Goal: Information Seeking & Learning: Learn about a topic

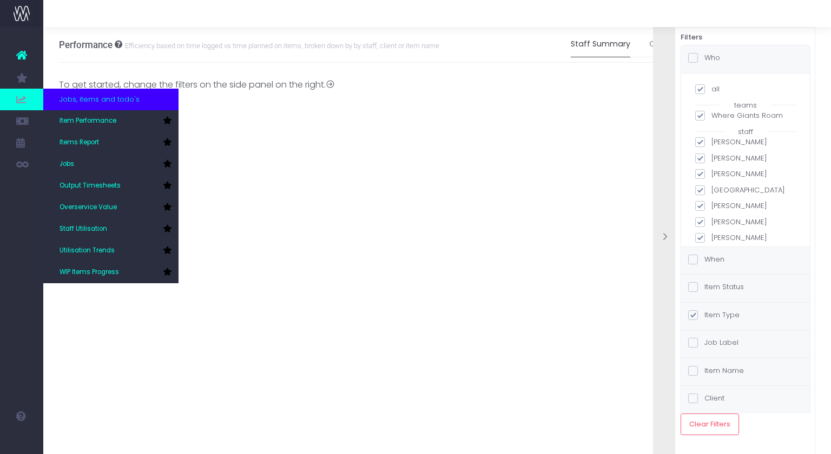
click at [17, 99] on icon at bounding box center [21, 100] width 11 height 12
click at [84, 142] on span "Items Report" at bounding box center [79, 143] width 39 height 10
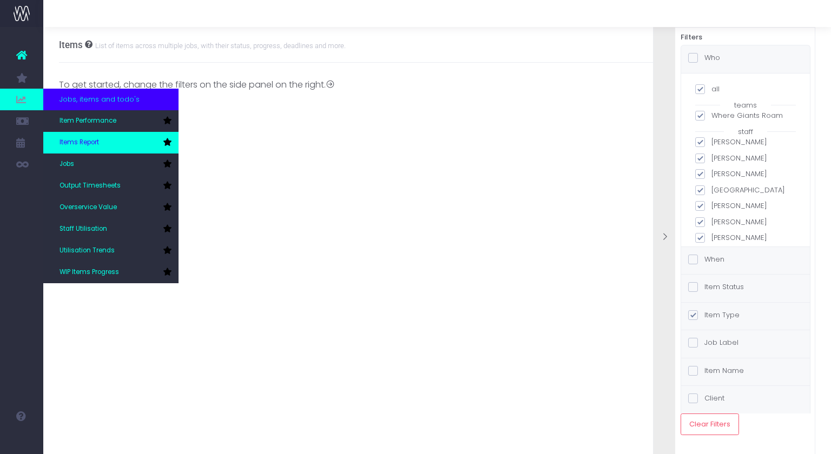
click at [84, 142] on span "Items Report" at bounding box center [79, 143] width 39 height 10
click at [97, 146] on span "Items Report" at bounding box center [79, 143] width 39 height 10
click at [24, 104] on icon at bounding box center [21, 100] width 11 height 12
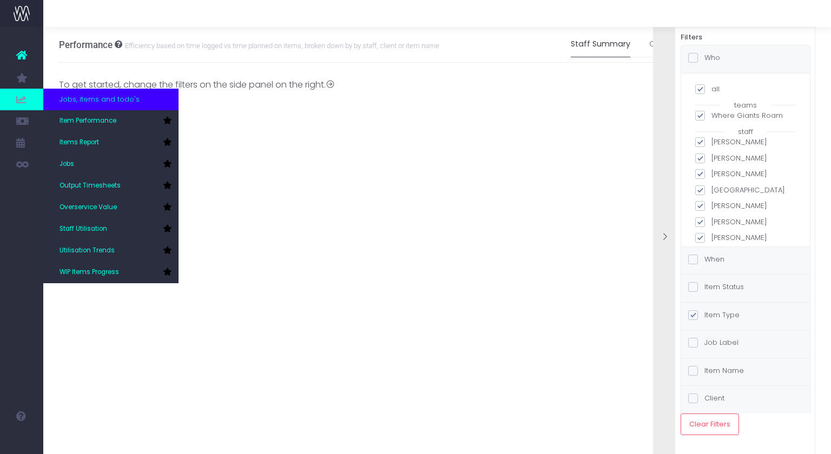
click at [15, 98] on span at bounding box center [21, 100] width 43 height 22
click at [97, 141] on span "Items Report" at bounding box center [79, 143] width 39 height 10
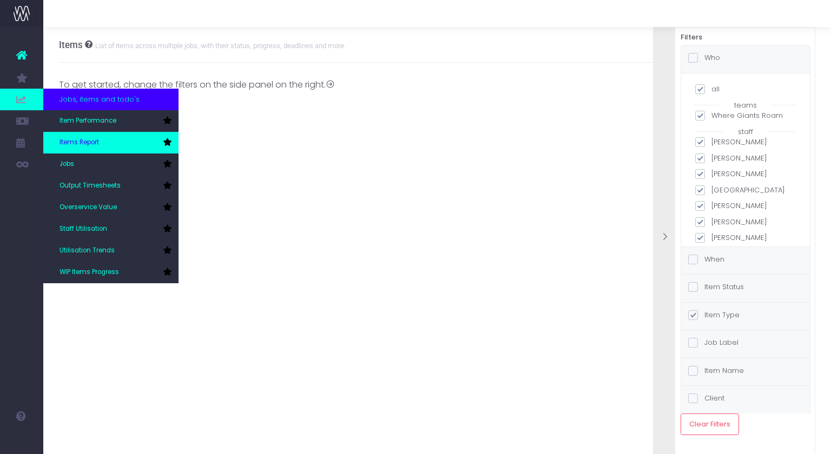
click at [97, 141] on span "Items Report" at bounding box center [79, 143] width 39 height 10
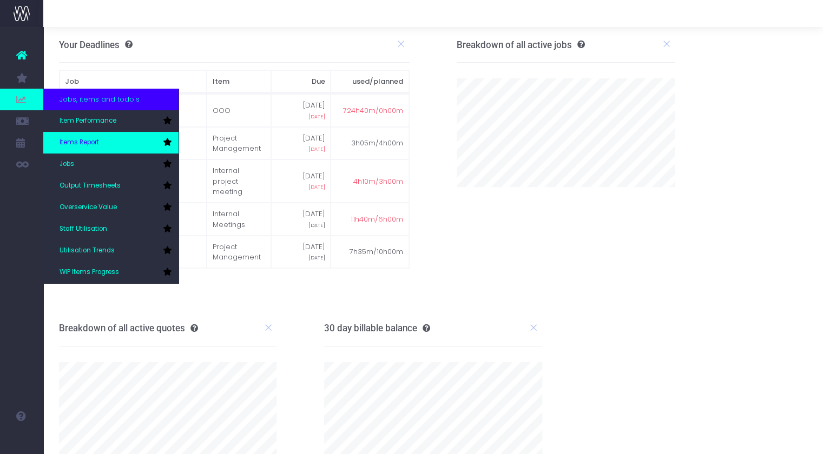
click at [76, 141] on span "Items Report" at bounding box center [79, 143] width 39 height 10
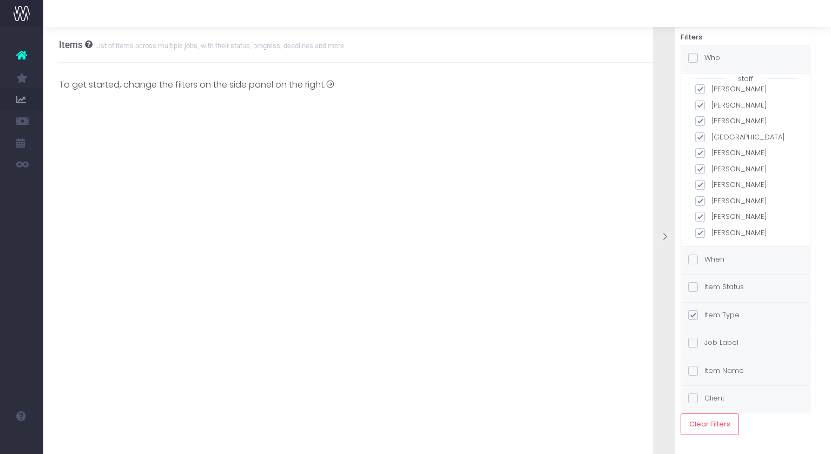
scroll to position [57, 0]
click at [729, 286] on label "Item Status" at bounding box center [716, 287] width 56 height 11
click at [711, 286] on input "Item Status" at bounding box center [707, 285] width 7 height 7
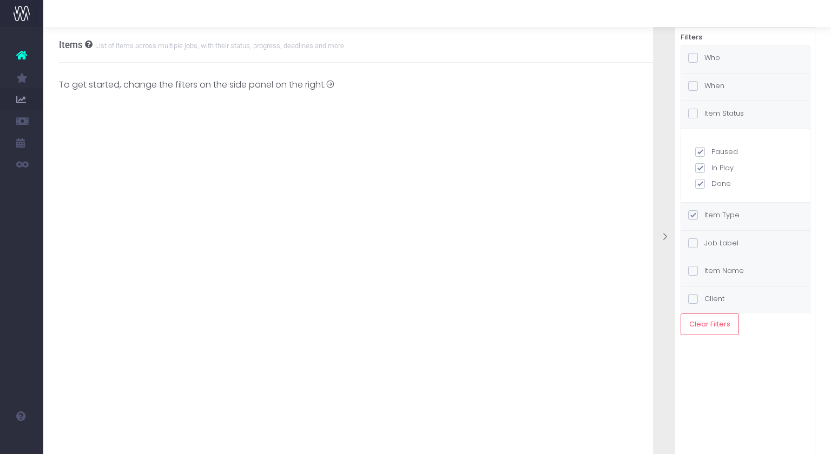
click at [723, 213] on label "Item Type" at bounding box center [713, 215] width 51 height 11
click at [711, 213] on input "Item Type" at bounding box center [707, 213] width 7 height 7
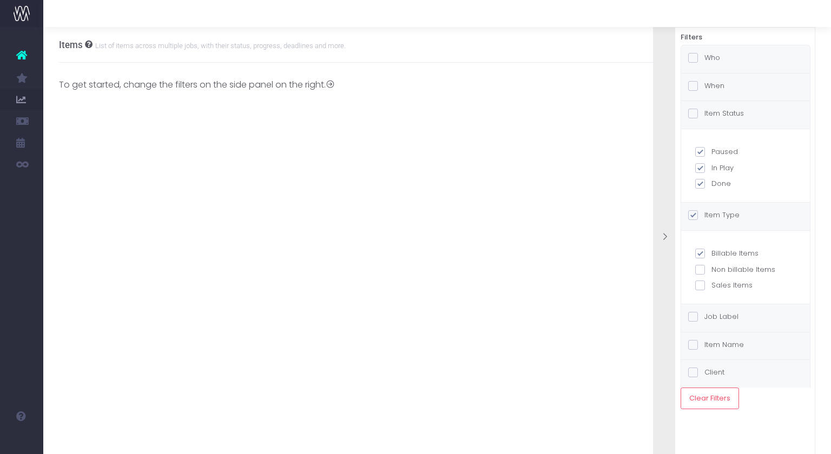
click at [699, 251] on span at bounding box center [700, 254] width 10 height 10
click at [711, 251] on input "Billable Items" at bounding box center [714, 251] width 7 height 7
checkbox input "false"
click at [733, 315] on label "Job Label" at bounding box center [713, 317] width 50 height 11
click at [711, 315] on input "Job Label" at bounding box center [707, 315] width 7 height 7
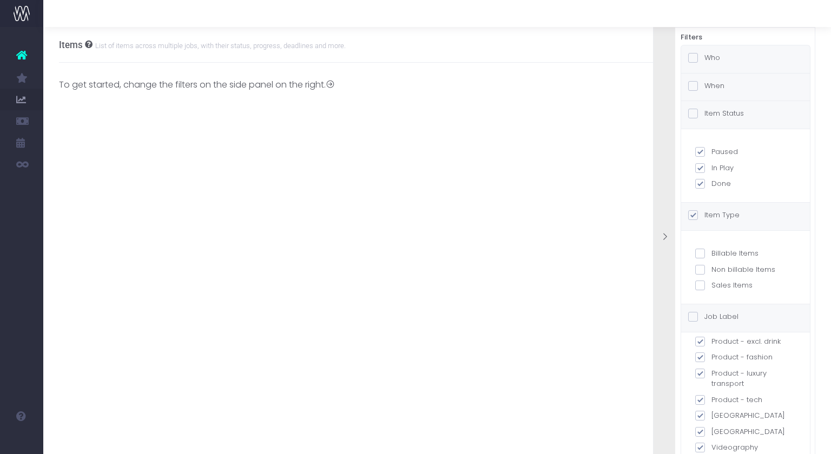
scroll to position [275, 0]
click at [750, 314] on div "Job Label" at bounding box center [745, 319] width 129 height 28
click at [748, 338] on div "Item Name" at bounding box center [745, 347] width 129 height 28
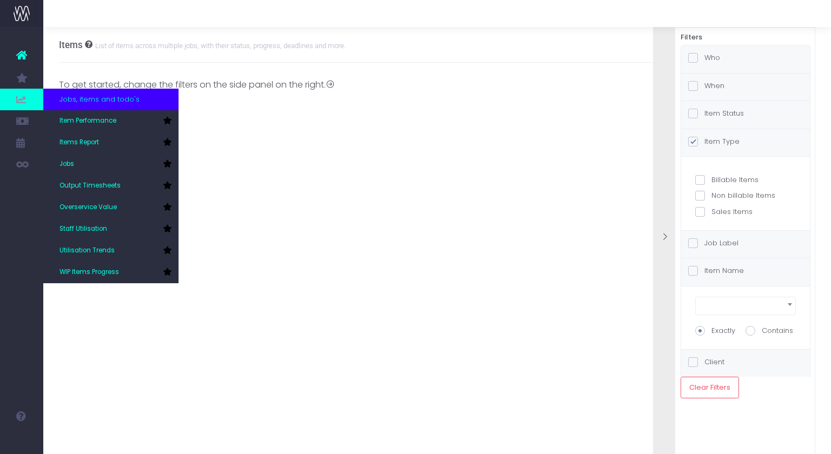
click at [24, 95] on icon at bounding box center [21, 100] width 11 height 12
click at [95, 165] on link "Jobs" at bounding box center [110, 165] width 135 height 22
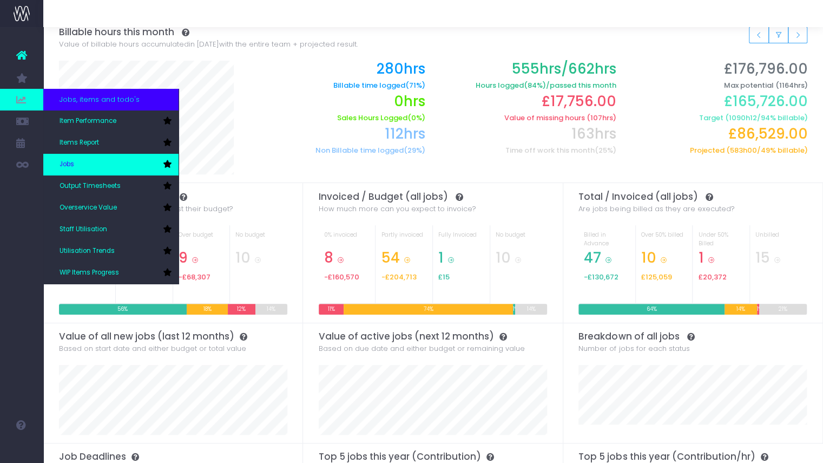
scroll to position [8, 0]
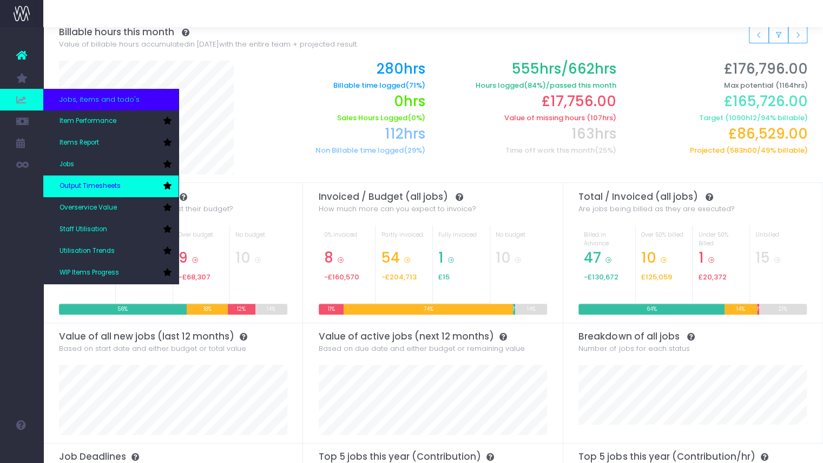
click at [106, 185] on span "Output Timesheets" at bounding box center [90, 186] width 61 height 10
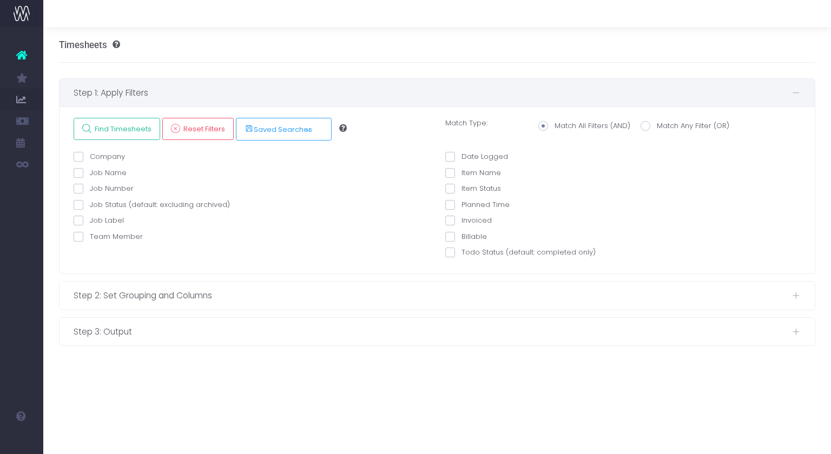
click at [96, 234] on label "Team Member" at bounding box center [108, 237] width 69 height 11
click at [96, 234] on input "Team Member" at bounding box center [93, 235] width 7 height 7
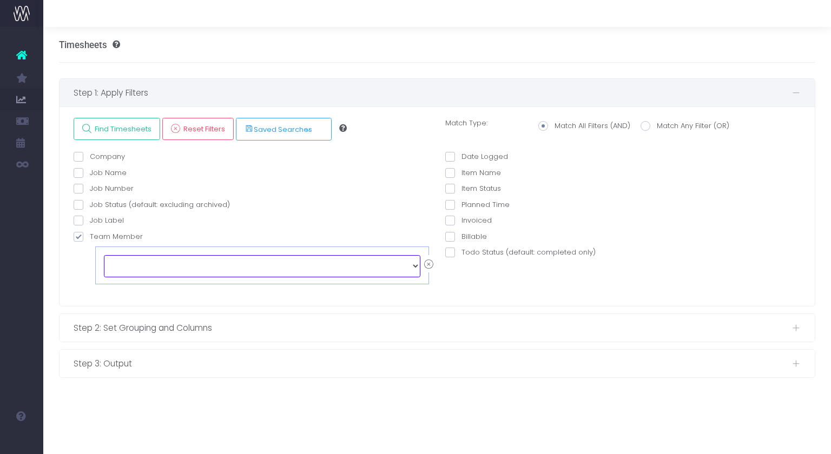
click at [347, 268] on select "echo " "; Blair Porter Calum Youngson Dilsah Kavas Dom Cascarino Isla West Jess…" at bounding box center [262, 266] width 317 height 22
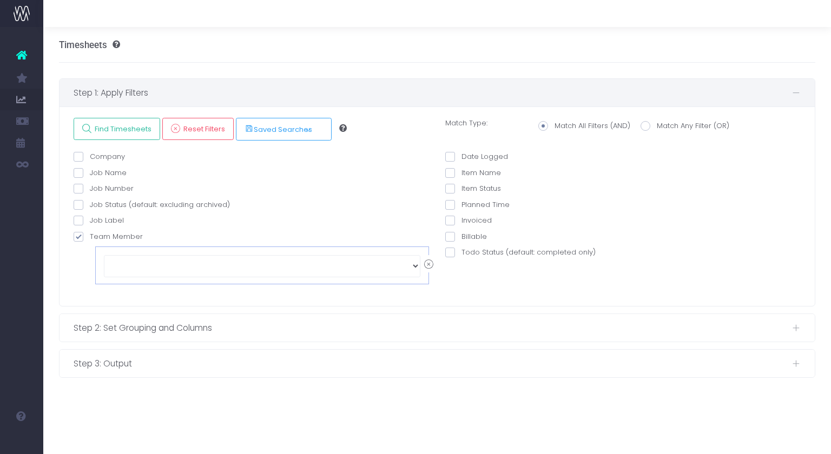
click at [78, 234] on span at bounding box center [79, 237] width 10 height 10
click at [90, 234] on input "Team Member" at bounding box center [93, 235] width 7 height 7
checkbox input "false"
click at [104, 220] on label "Job Label" at bounding box center [99, 220] width 50 height 11
click at [97, 220] on input "Job Label" at bounding box center [93, 218] width 7 height 7
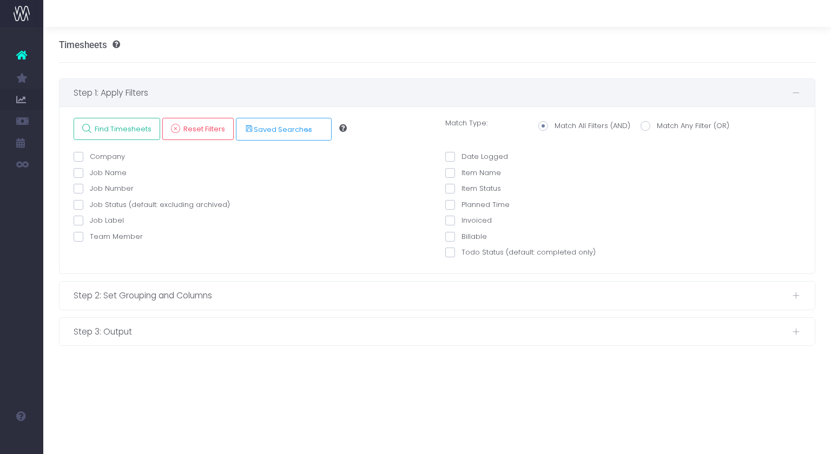
checkbox input "true"
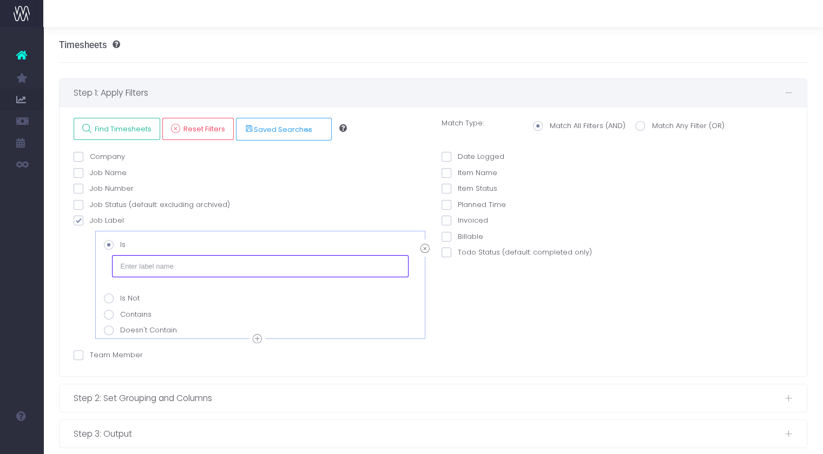
click at [146, 259] on input "text" at bounding box center [260, 266] width 296 height 22
type input "Tech/IT"
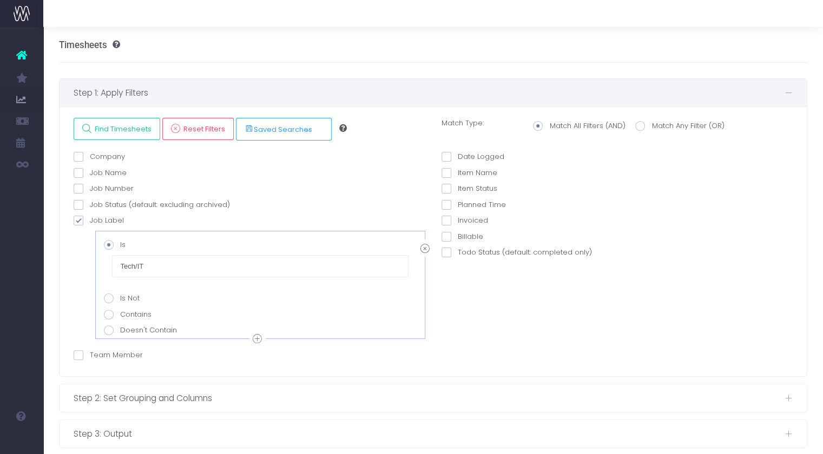
click at [135, 315] on label "Contains" at bounding box center [260, 314] width 313 height 11
click at [127, 315] on input "Contains" at bounding box center [123, 312] width 7 height 7
radio input "true"
click at [136, 298] on input "Tech/IT" at bounding box center [260, 298] width 296 height 22
click at [157, 298] on input "Tech/IT" at bounding box center [260, 298] width 296 height 22
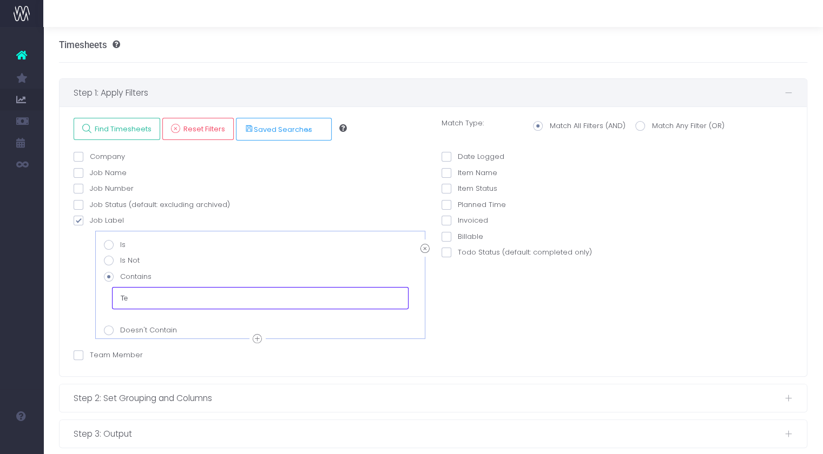
type input "T"
type input "IT"
click at [261, 338] on icon at bounding box center [257, 340] width 9 height 14
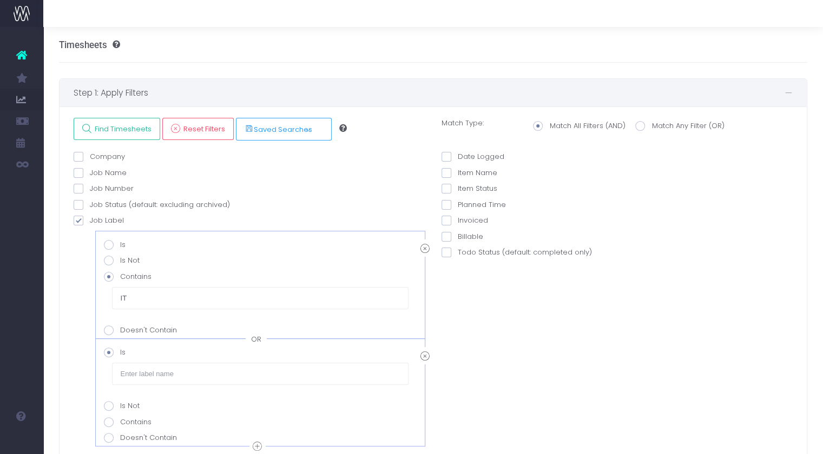
click at [136, 422] on label "Contains" at bounding box center [260, 422] width 313 height 11
click at [127, 422] on value-input-item-2-2 "Contains" at bounding box center [123, 420] width 7 height 7
radio value-input-item-2-2 "true"
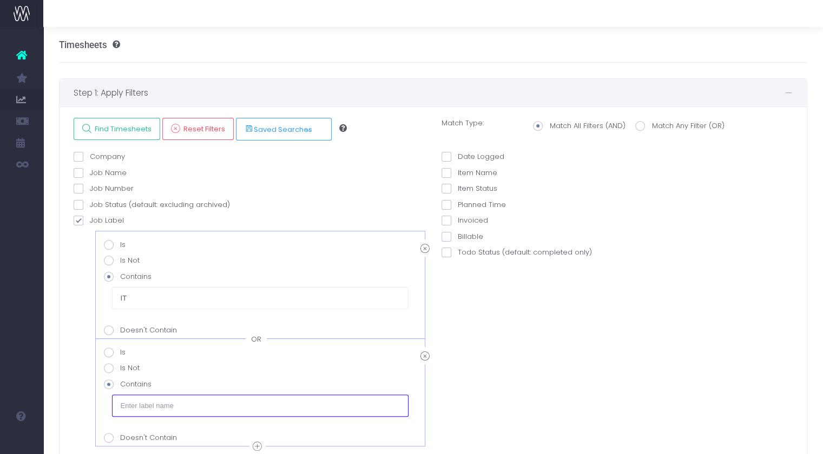
click at [161, 398] on input "text" at bounding box center [260, 406] width 296 height 22
click at [241, 405] on input "R" at bounding box center [260, 406] width 296 height 22
type input "R"
click at [424, 358] on icon at bounding box center [424, 357] width 9 height 14
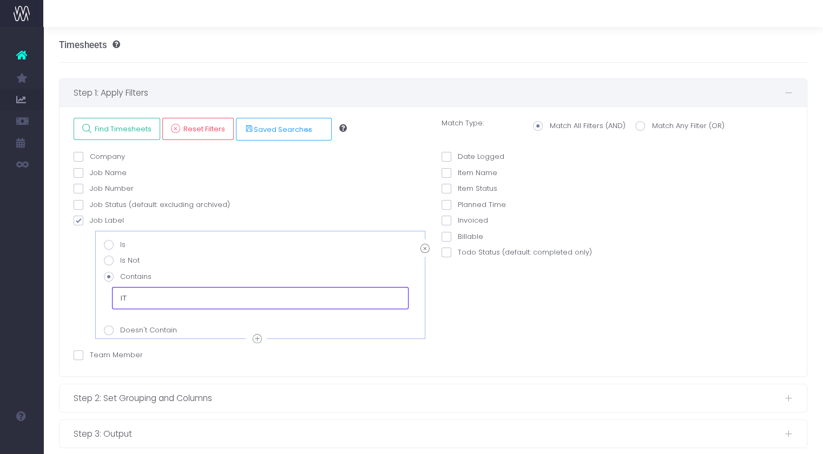
click at [117, 296] on input "IT" at bounding box center [260, 298] width 296 height 22
type input "Tech/ IT"
drag, startPoint x: 156, startPoint y: 295, endPoint x: 95, endPoint y: 300, distance: 61.4
click at [95, 300] on div "OR Is Is Not Contains Tech/ IT Doesn't Contain" at bounding box center [260, 285] width 330 height 108
click at [420, 247] on icon at bounding box center [424, 249] width 9 height 14
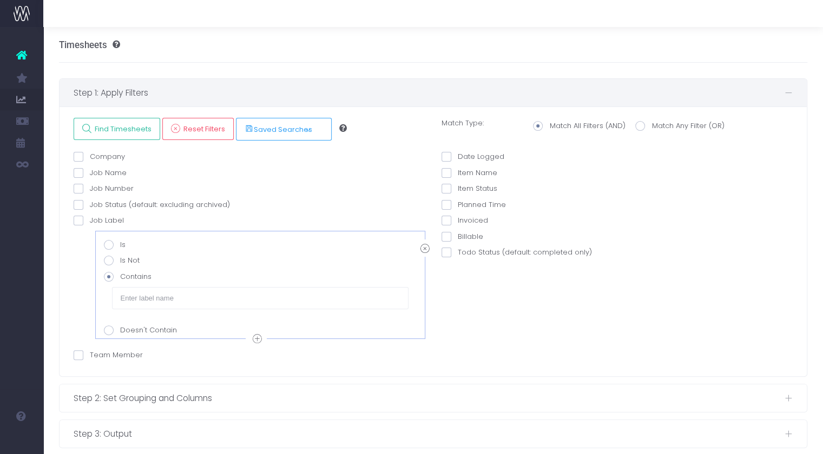
checkbox input "false"
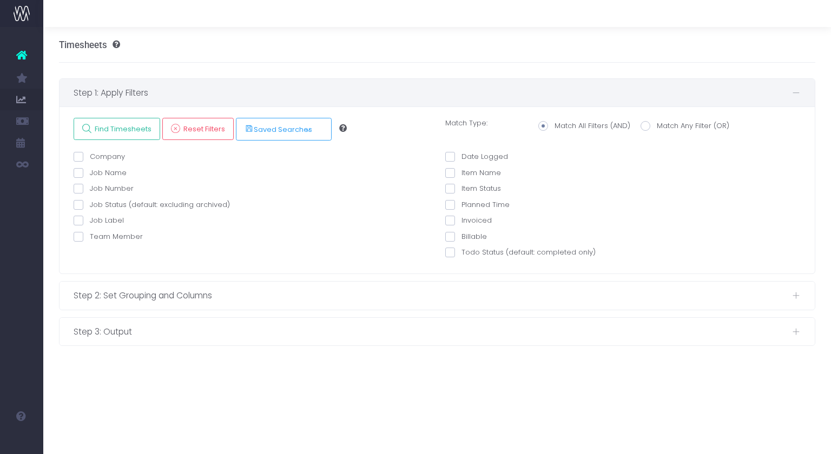
click at [107, 172] on label "Job Name" at bounding box center [100, 173] width 53 height 11
click at [97, 172] on input "Job Name" at bounding box center [93, 171] width 7 height 7
checkbox input "true"
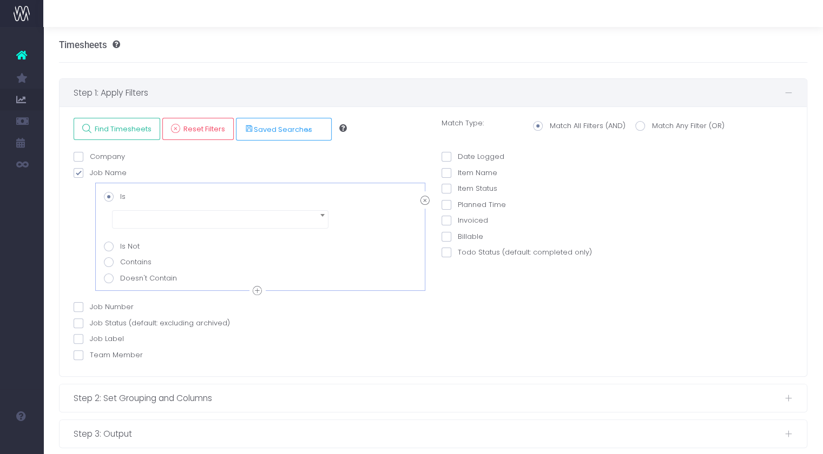
click at [128, 257] on label "Contains" at bounding box center [260, 262] width 313 height 11
click at [127, 257] on input "Contains" at bounding box center [123, 260] width 7 height 7
radio input "true"
click at [141, 248] on span at bounding box center [220, 251] width 216 height 18
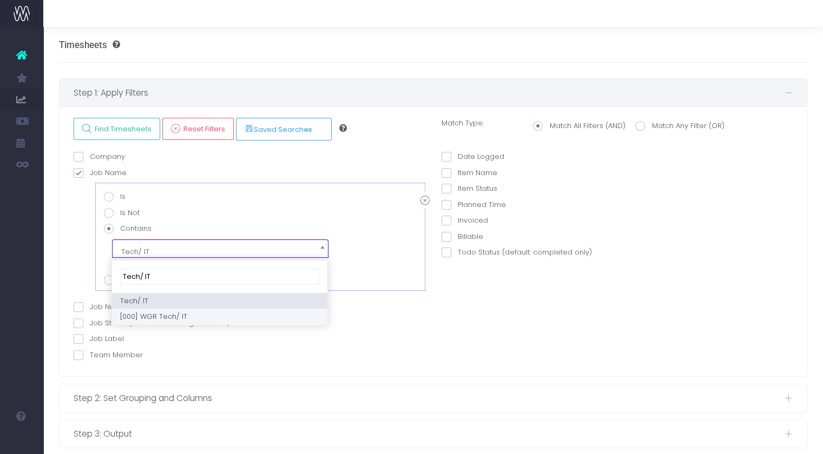
type input "Tech/ IT"
select select "WGR Tech/ IT"
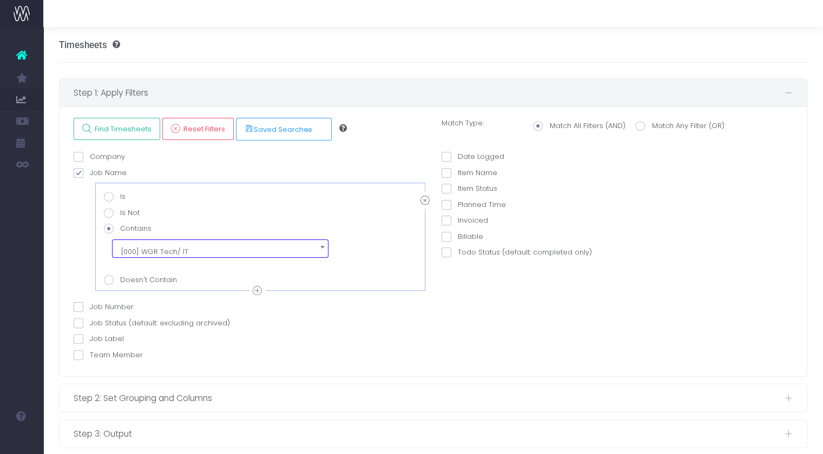
click at [121, 193] on label "Is" at bounding box center [260, 197] width 313 height 11
click at [121, 193] on input "Is" at bounding box center [123, 195] width 7 height 7
radio input "true"
select select "WGR Tech/ IT"
click at [513, 305] on div "Date Logged OR This week Last week This month Last month On From OR" at bounding box center [617, 258] width 368 height 214
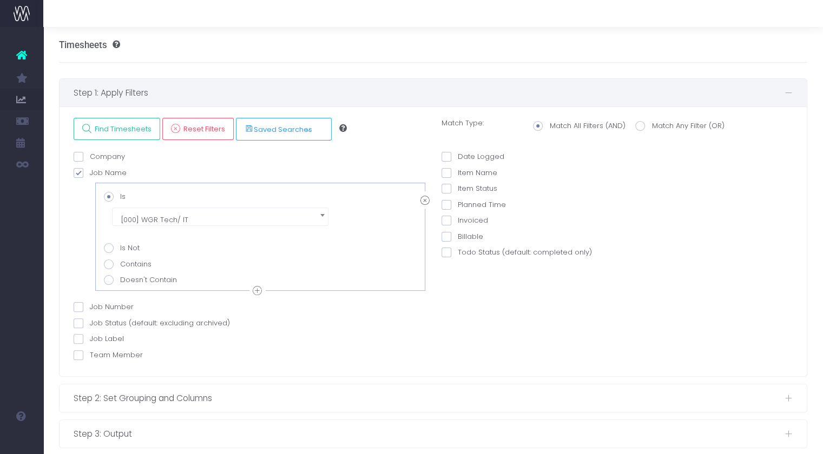
scroll to position [15, 0]
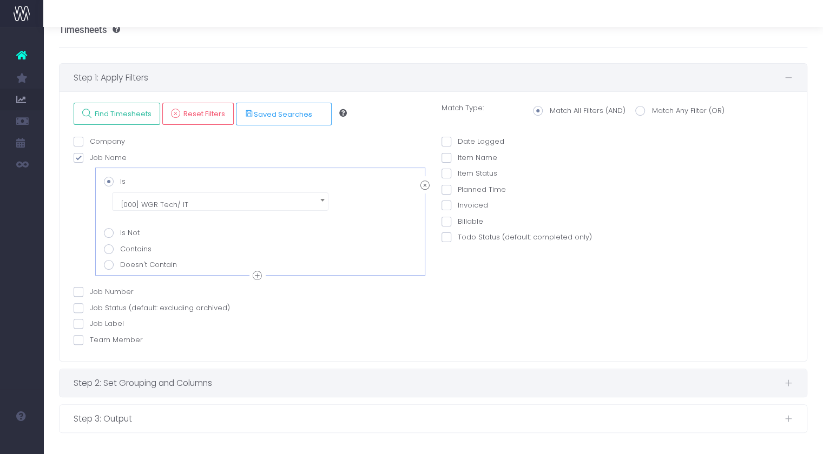
click at [317, 374] on div "Step 2: Set Grouping and Columns" at bounding box center [434, 384] width 748 height 28
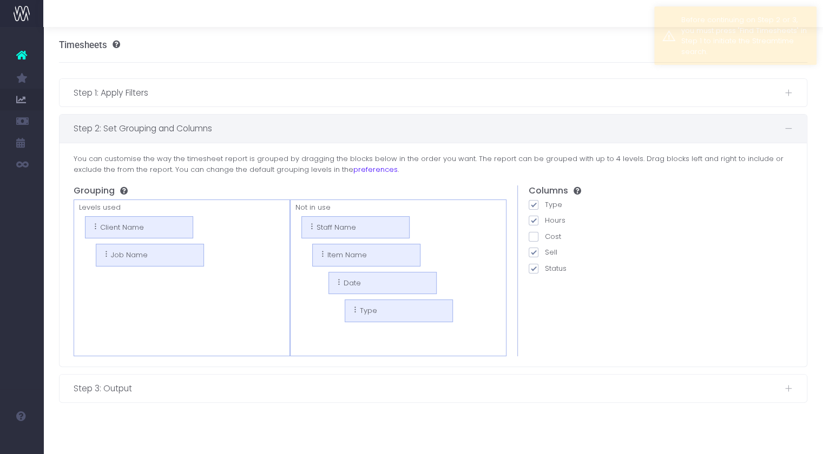
scroll to position [0, 0]
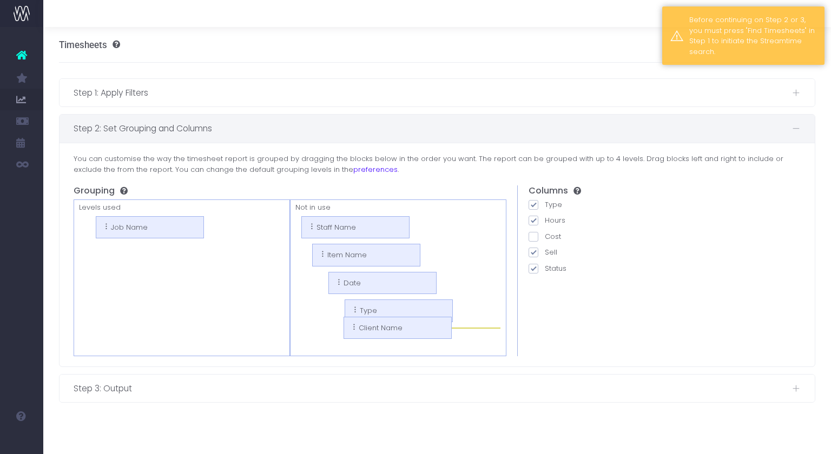
drag, startPoint x: 136, startPoint y: 228, endPoint x: 398, endPoint y: 331, distance: 280.8
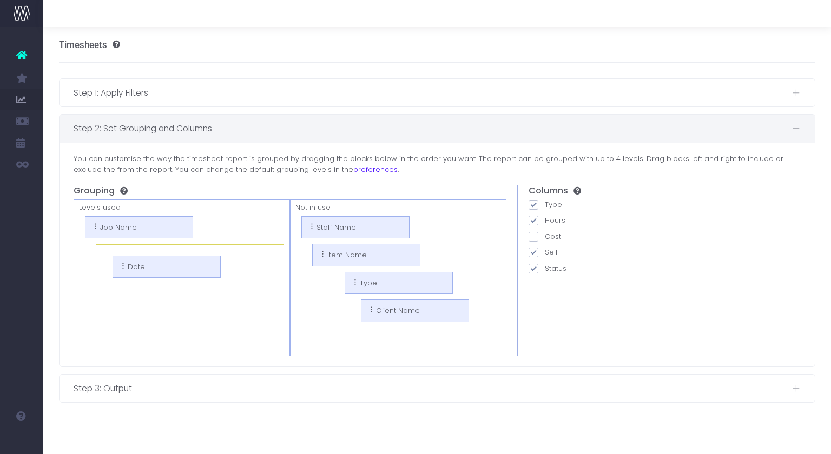
drag, startPoint x: 357, startPoint y: 285, endPoint x: 135, endPoint y: 265, distance: 222.7
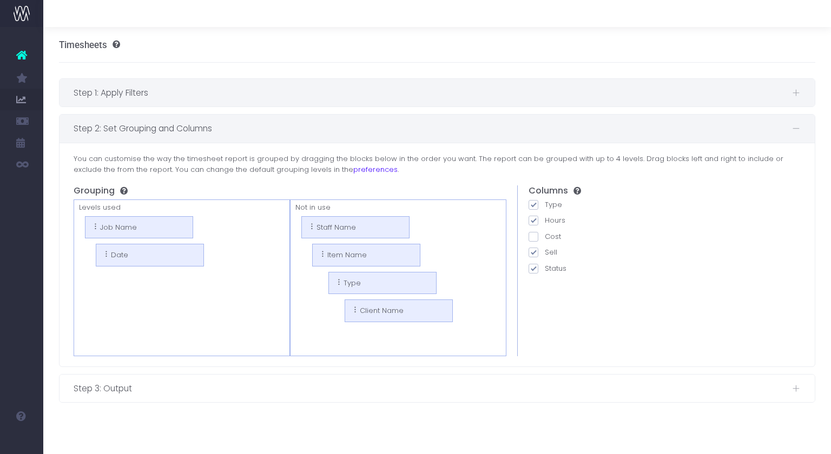
click at [141, 98] on span "Step 1: Apply Filters" at bounding box center [433, 93] width 719 height 14
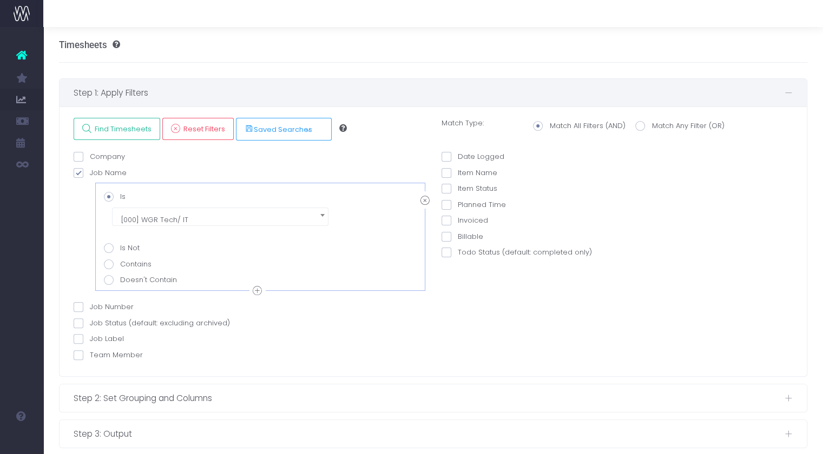
click at [447, 156] on span at bounding box center [446, 157] width 10 height 10
click at [458, 156] on input "Date Logged" at bounding box center [461, 154] width 7 height 7
checkbox input "true"
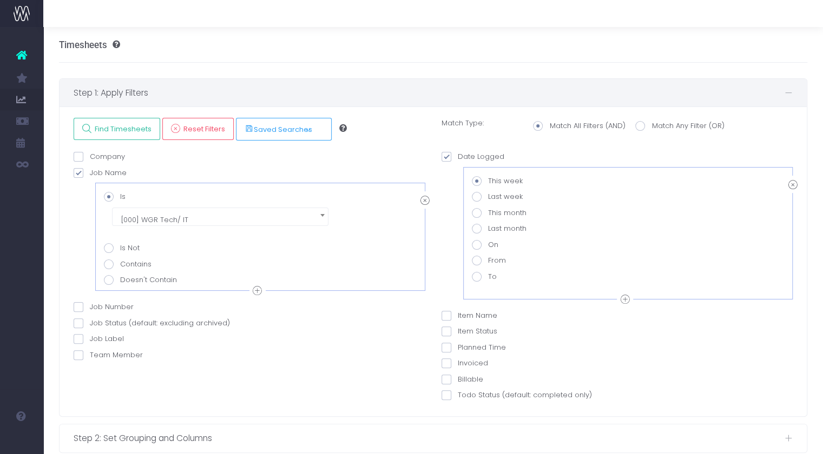
click at [489, 256] on label "From" at bounding box center [489, 260] width 34 height 11
click at [489, 256] on input "From" at bounding box center [491, 258] width 7 height 7
radio input "true"
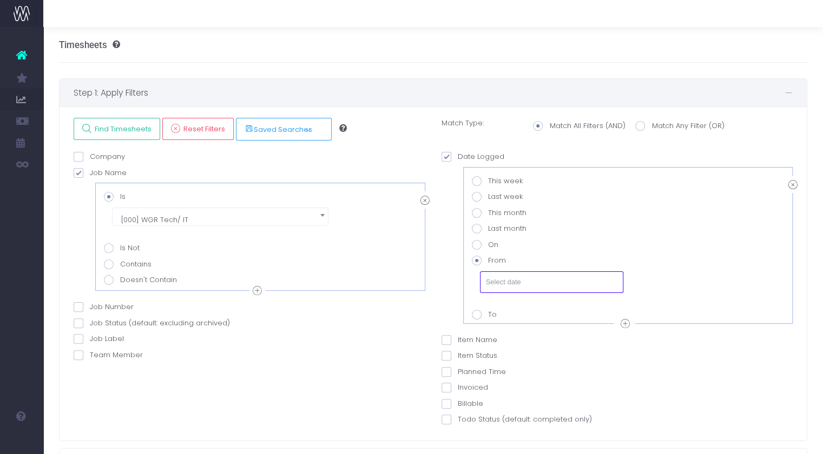
click at [507, 279] on input "text" at bounding box center [551, 283] width 143 height 22
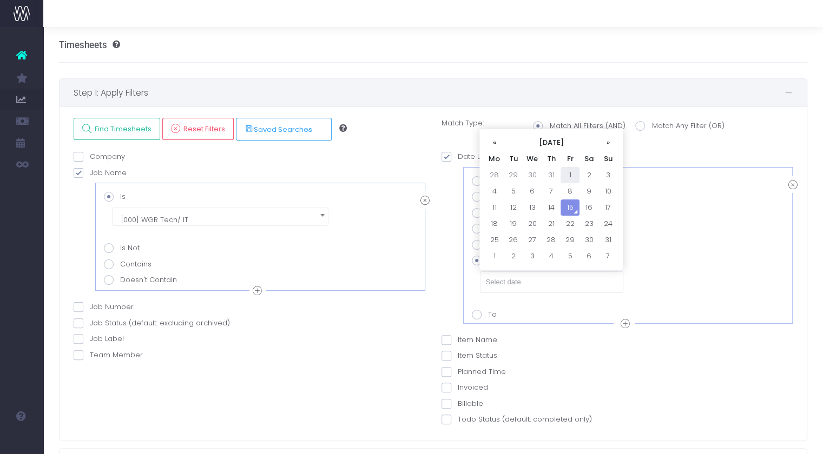
click at [566, 170] on td "1" at bounding box center [570, 175] width 19 height 16
type input "01-08-2025"
click at [502, 312] on div "This week Last week This month Last month On From 01-08-2025 To" at bounding box center [628, 250] width 313 height 149
click at [622, 323] on icon at bounding box center [625, 325] width 9 height 14
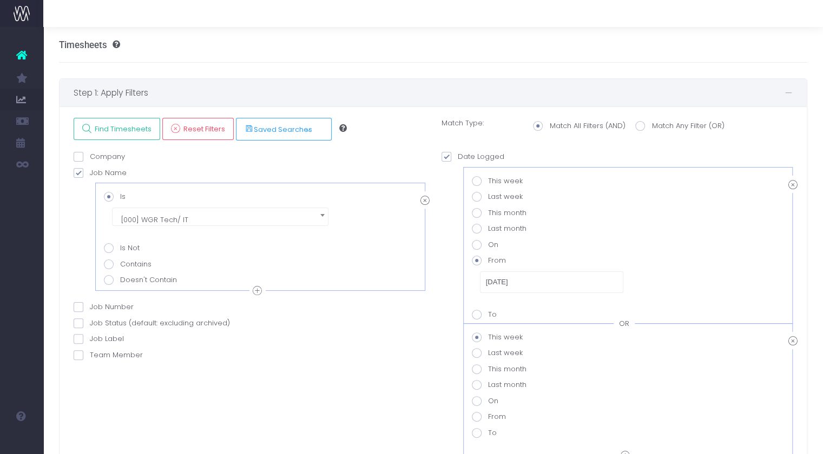
click at [434, 325] on div "Date Logged OR This week Last week This month Last month On From OR 01-08-2025" at bounding box center [617, 356] width 368 height 411
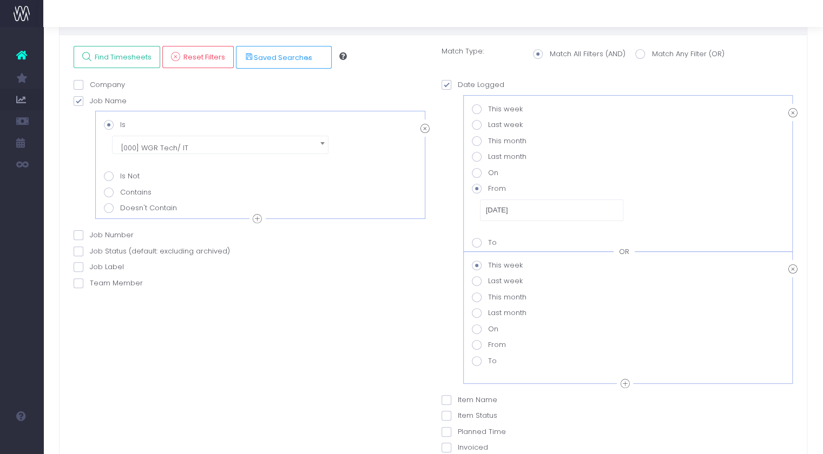
scroll to position [71, 0]
click at [477, 362] on span at bounding box center [477, 363] width 10 height 10
click at [488, 362] on value-datepicker-item-2-6 "To" at bounding box center [491, 360] width 7 height 7
radio value-datepicker-item-2-6 "true"
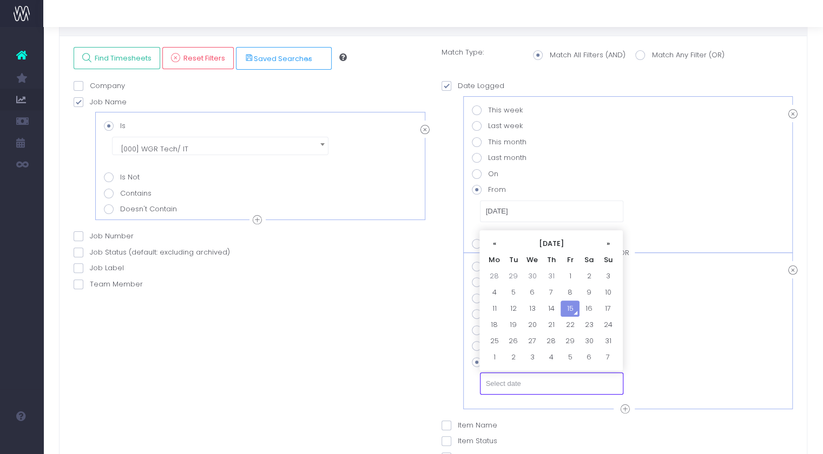
click at [505, 377] on input "text" at bounding box center [551, 384] width 143 height 22
click at [566, 311] on td "15" at bounding box center [570, 309] width 19 height 16
type input "[DATE]"
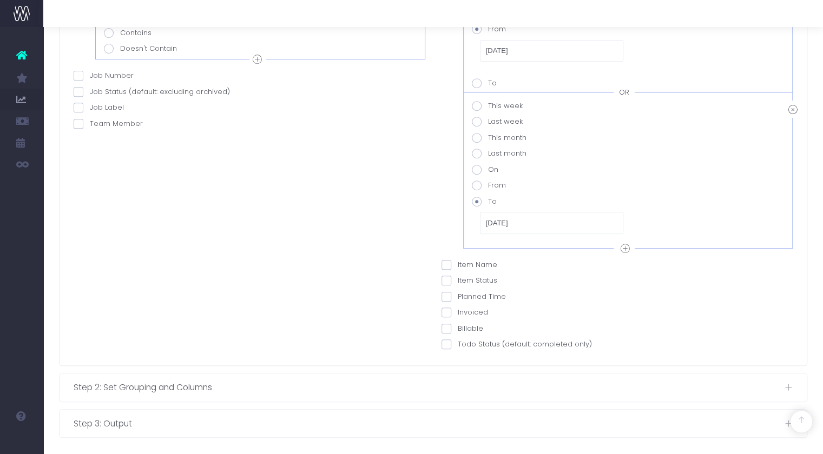
scroll to position [236, 0]
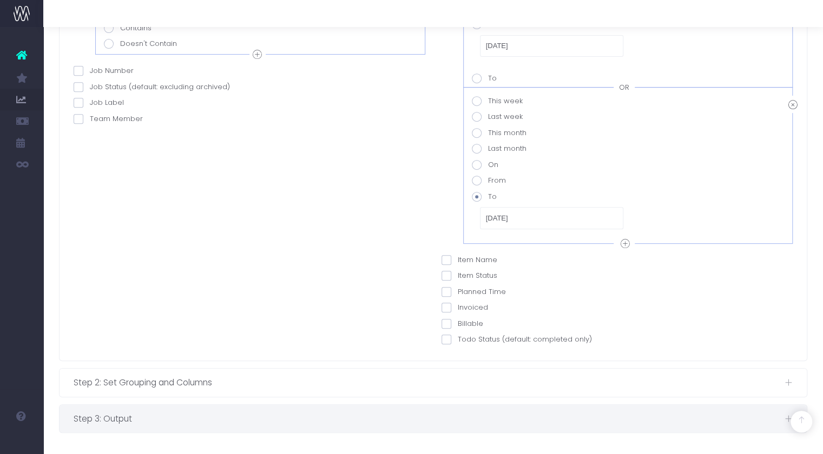
click at [321, 410] on div "Step 3: Output" at bounding box center [434, 419] width 748 height 28
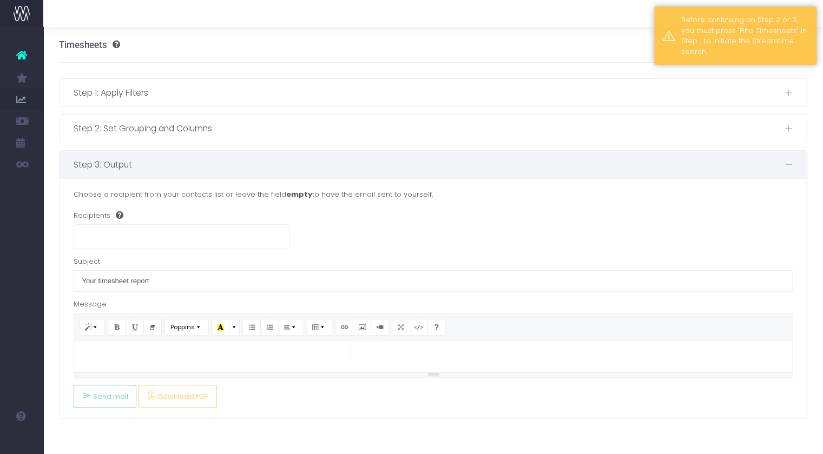
scroll to position [0, 0]
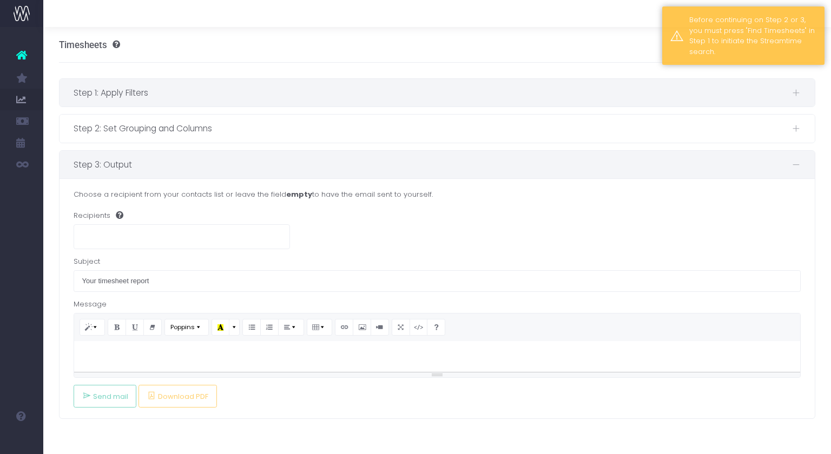
click at [243, 99] on span "Step 1: Apply Filters" at bounding box center [433, 93] width 719 height 14
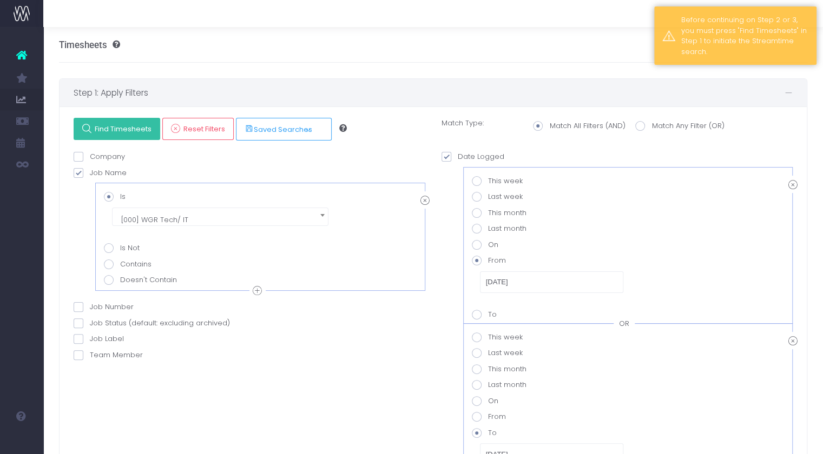
click at [129, 135] on link "Find Timesheets" at bounding box center [117, 129] width 87 height 22
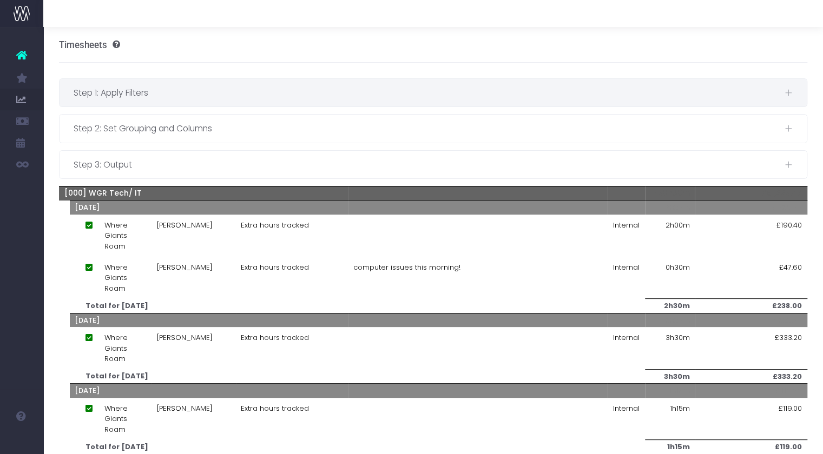
click at [180, 99] on span "Step 1: Apply Filters" at bounding box center [429, 93] width 710 height 14
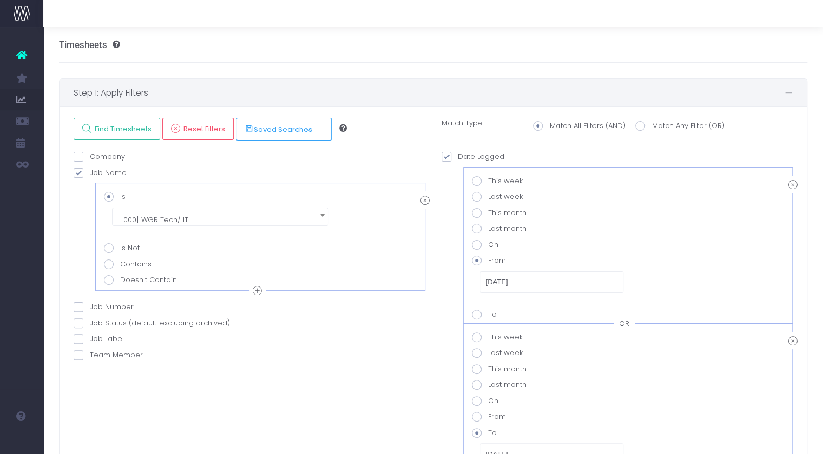
click at [625, 322] on div "OR" at bounding box center [624, 324] width 21 height 11
click at [117, 119] on link "Find Timesheets" at bounding box center [117, 129] width 87 height 22
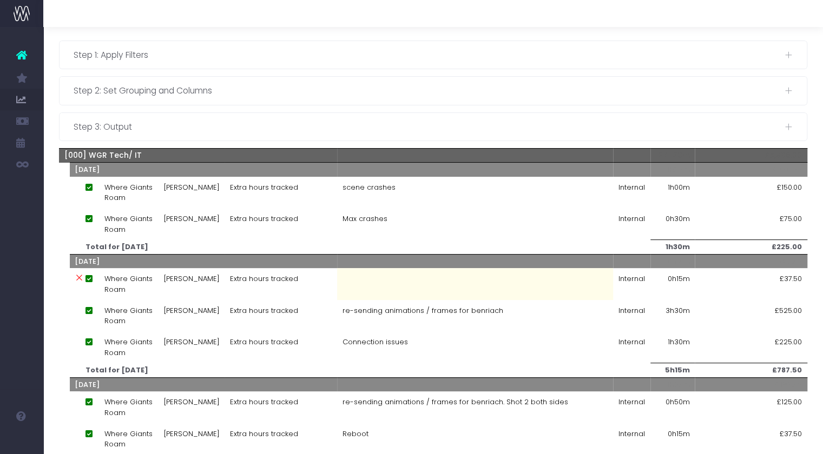
scroll to position [37, 0]
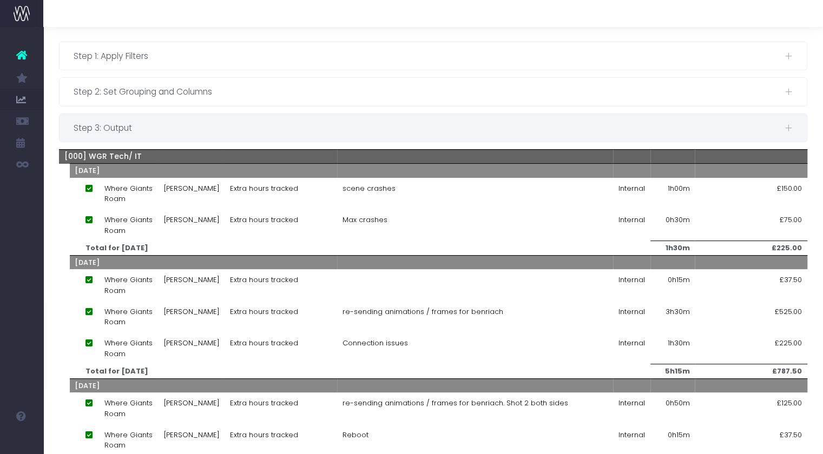
click at [220, 127] on span "Step 3: Output" at bounding box center [429, 128] width 710 height 14
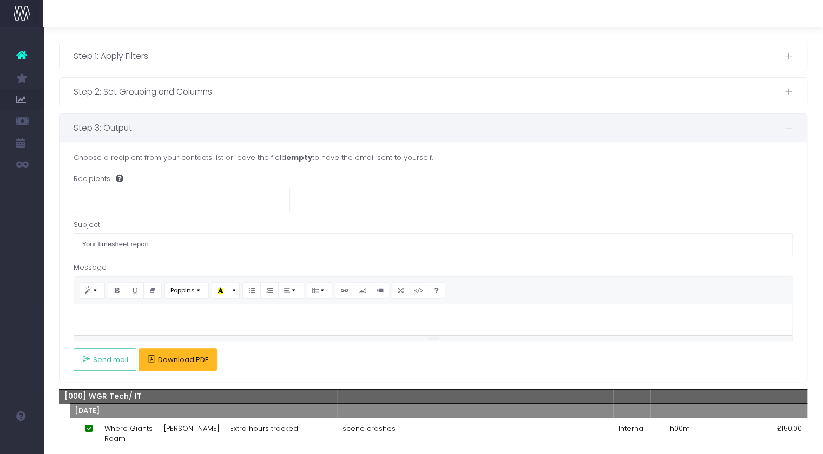
click at [190, 361] on span "Download PDF" at bounding box center [183, 360] width 50 height 9
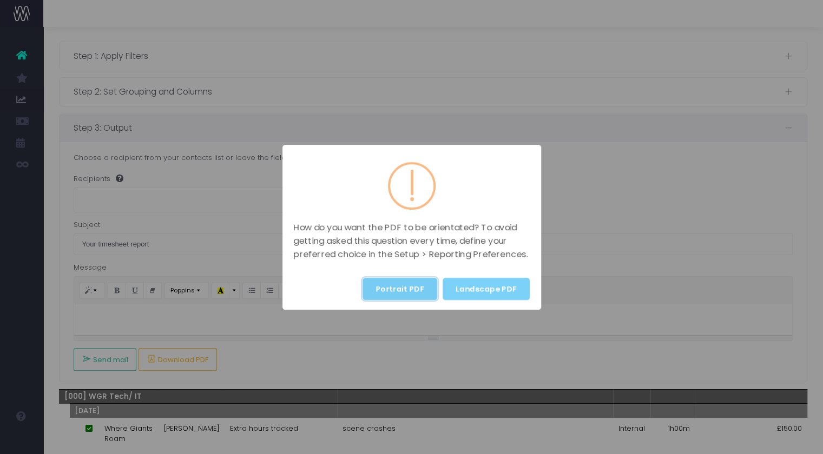
click at [412, 282] on button "Portrait PDF" at bounding box center [400, 289] width 75 height 22
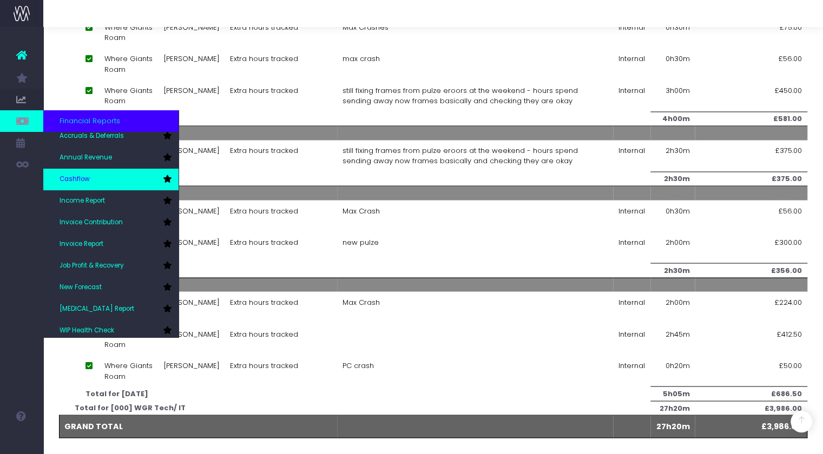
scroll to position [0, 0]
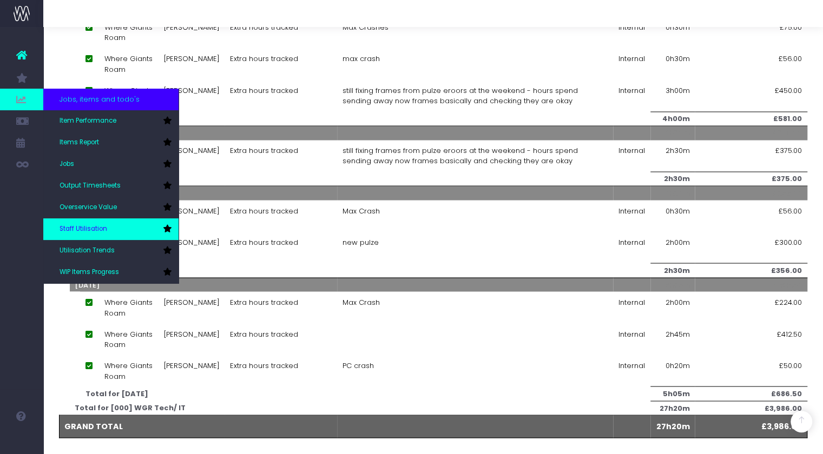
click at [96, 224] on link "Staff Utilisation" at bounding box center [110, 230] width 135 height 22
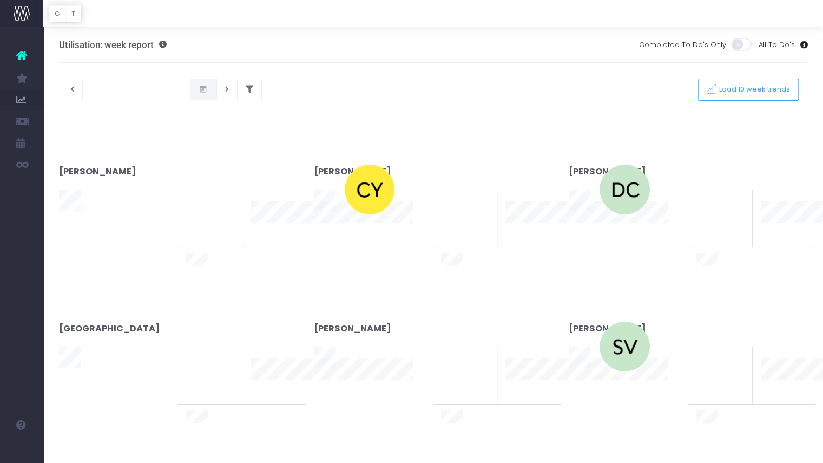
type input "[DATE]"
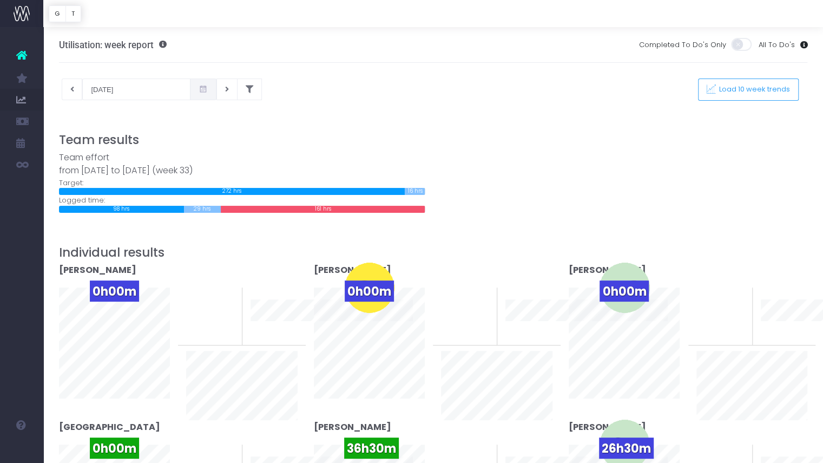
click at [20, 55] on icon at bounding box center [21, 55] width 11 height 14
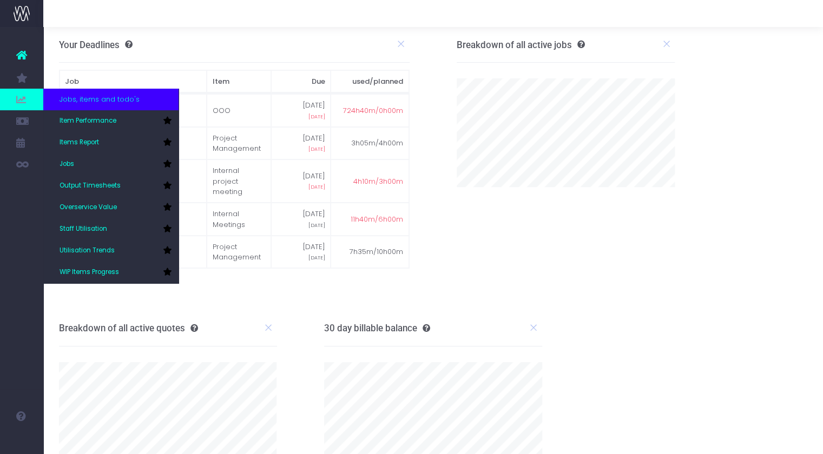
click at [26, 101] on icon at bounding box center [21, 100] width 11 height 12
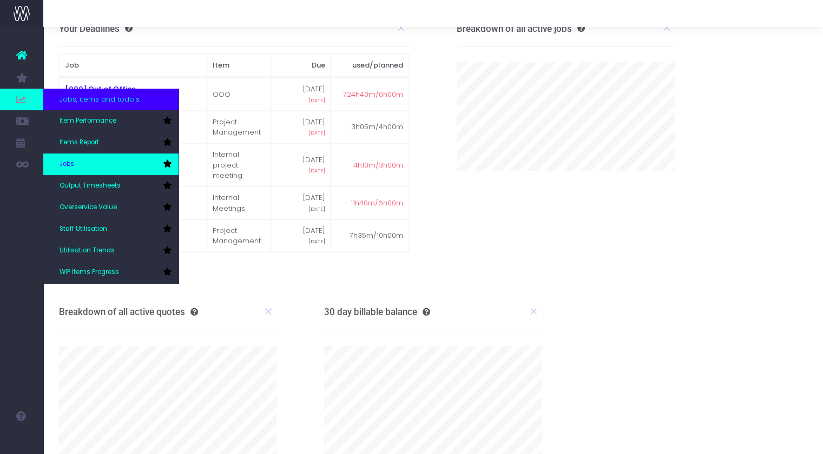
scroll to position [15, 0]
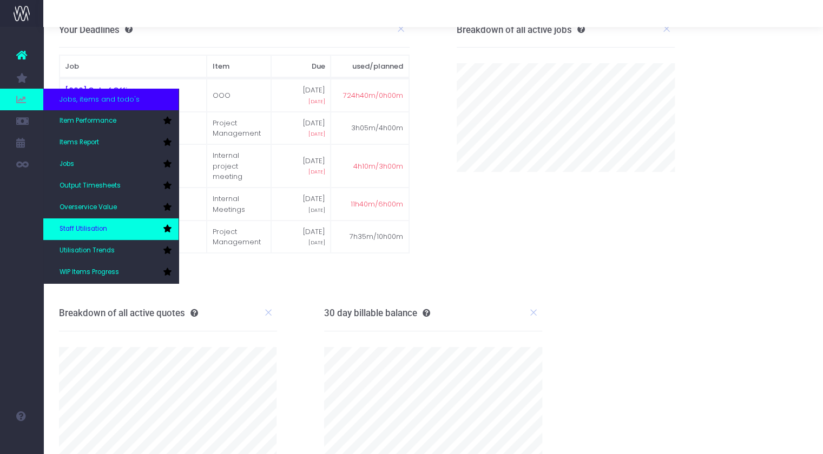
click at [94, 225] on span "Staff Utilisation" at bounding box center [84, 230] width 48 height 10
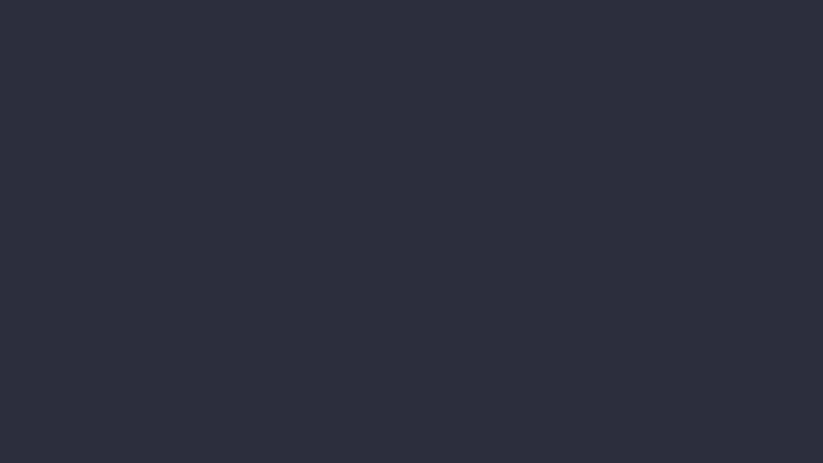
type input "[DATE]"
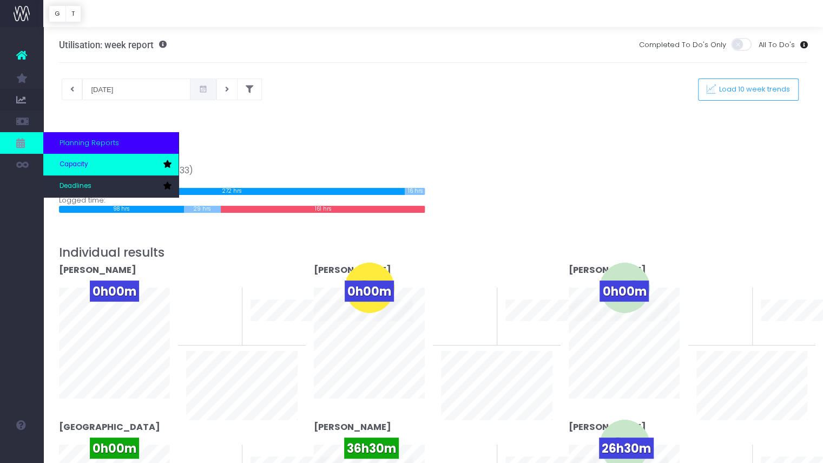
click at [85, 167] on span "Capacity" at bounding box center [74, 165] width 29 height 10
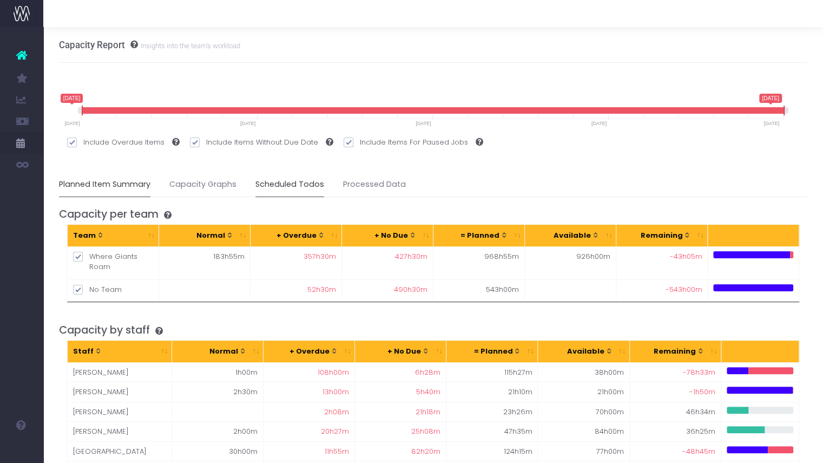
click at [285, 182] on link "Scheduled Todos" at bounding box center [289, 184] width 69 height 25
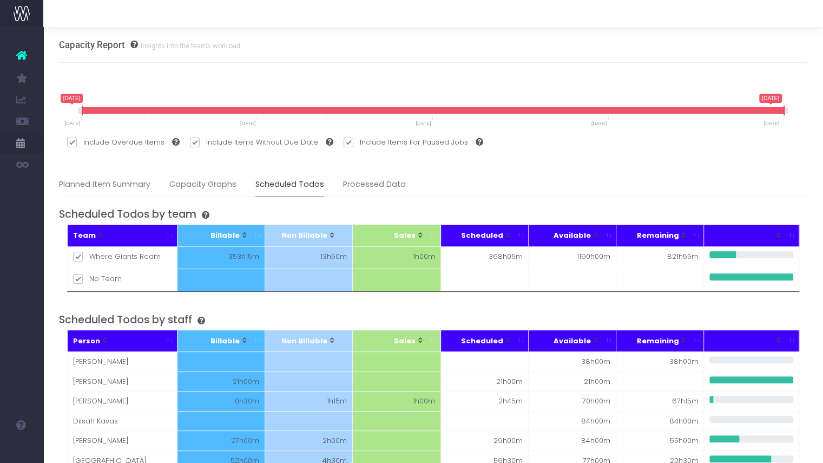
click at [204, 319] on icon at bounding box center [198, 321] width 13 height 8
click at [202, 317] on icon at bounding box center [198, 321] width 13 height 8
click at [208, 214] on icon at bounding box center [202, 215] width 13 height 8
click at [203, 320] on icon at bounding box center [198, 321] width 13 height 8
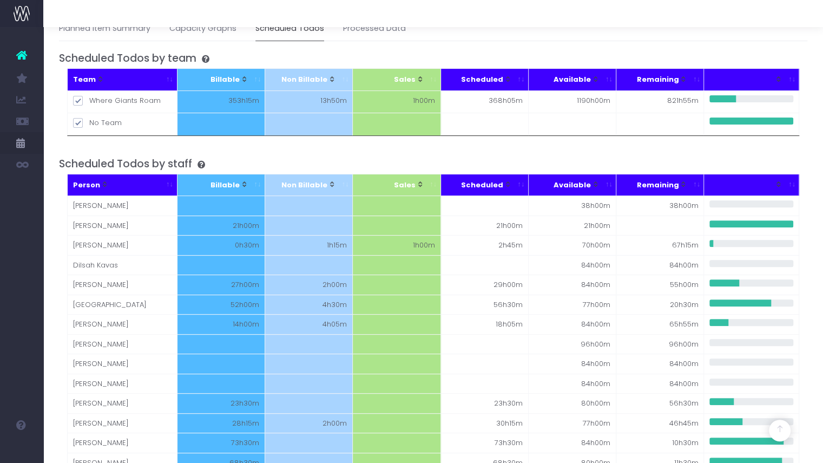
scroll to position [177, 0]
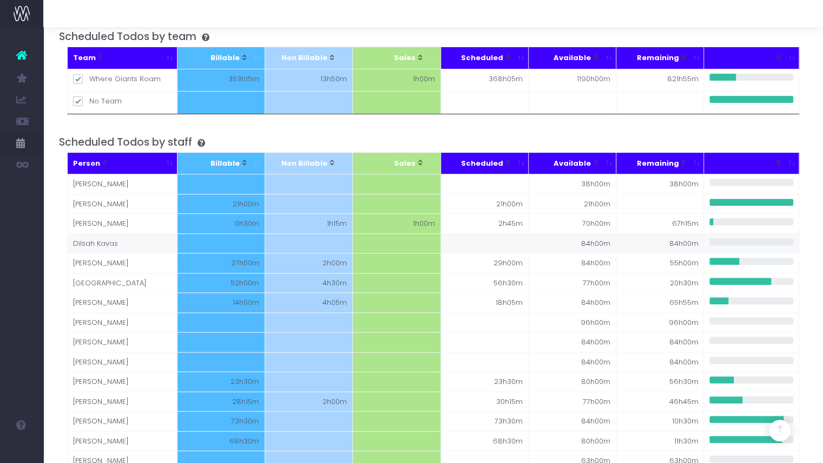
click at [139, 238] on td "Dilsah Kavas" at bounding box center [123, 243] width 110 height 20
click at [504, 241] on td at bounding box center [485, 243] width 88 height 20
click at [204, 139] on icon at bounding box center [198, 143] width 13 height 8
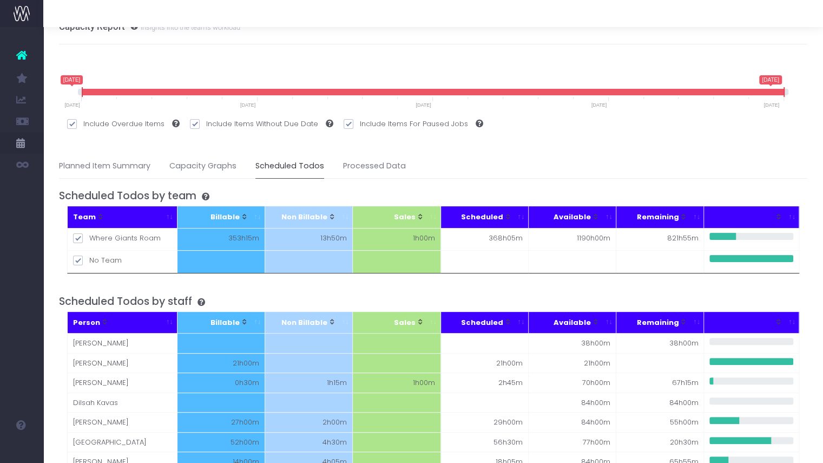
scroll to position [0, 0]
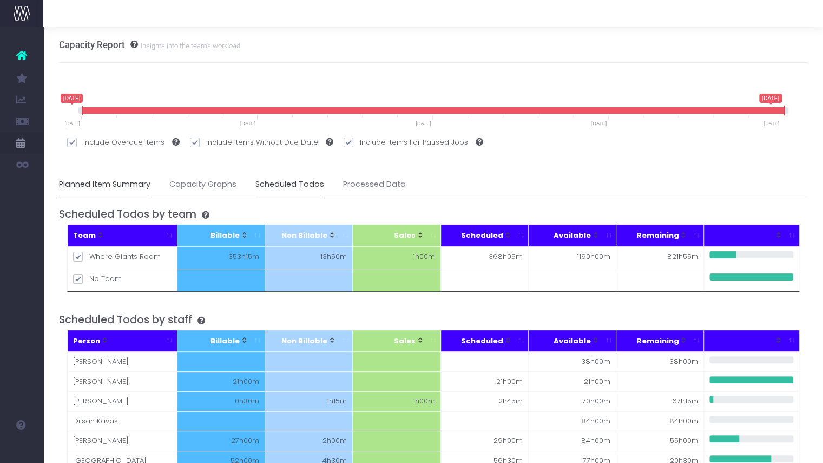
click at [130, 188] on link "Planned Item Summary" at bounding box center [104, 184] width 91 height 25
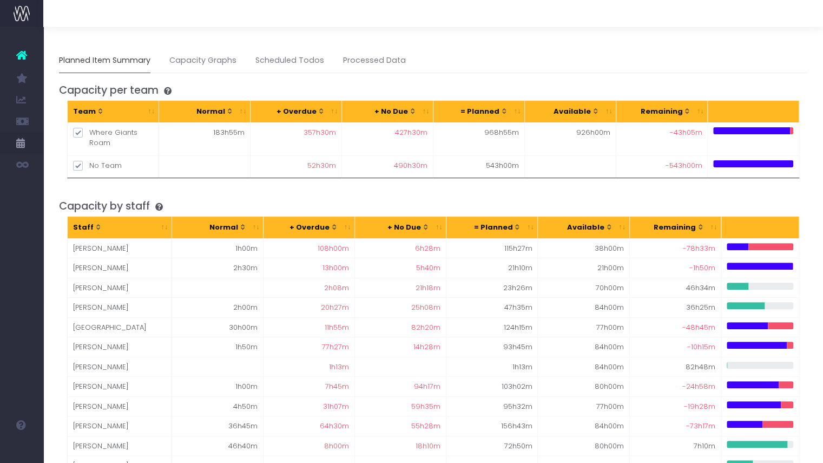
scroll to position [126, 0]
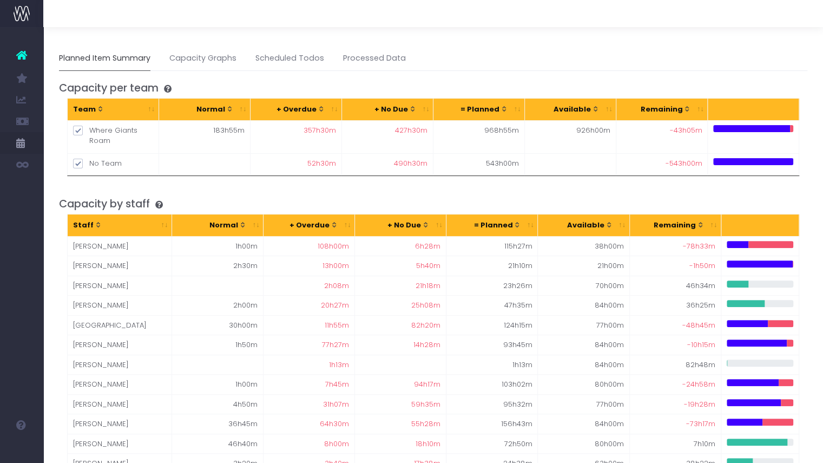
click at [163, 204] on icon at bounding box center [156, 205] width 13 height 8
click at [76, 163] on span at bounding box center [78, 164] width 10 height 10
click at [89, 163] on input "No Team" at bounding box center [92, 161] width 7 height 7
checkbox input "false"
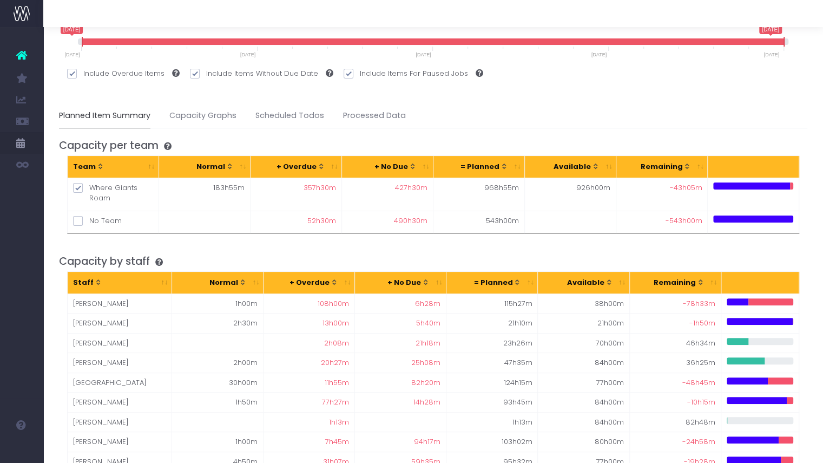
scroll to position [68, 0]
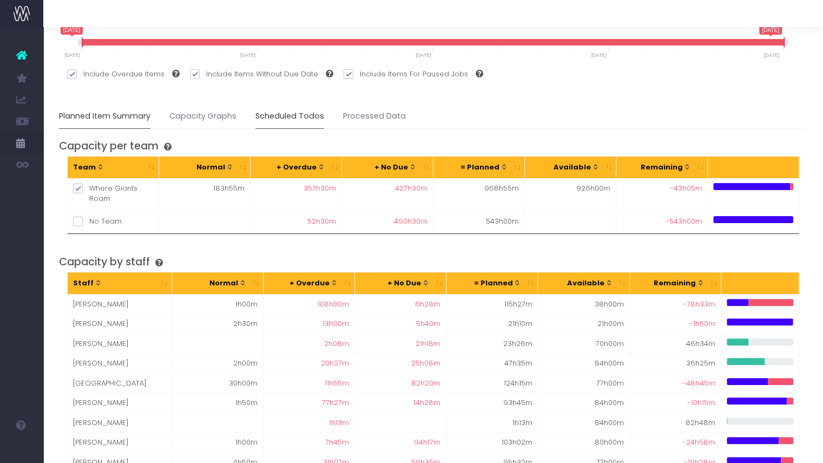
click at [276, 115] on link "Scheduled Todos" at bounding box center [289, 116] width 69 height 25
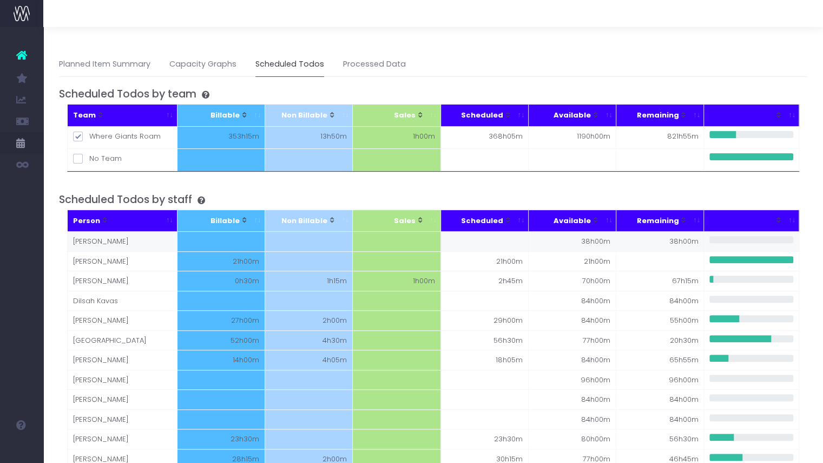
scroll to position [120, 0]
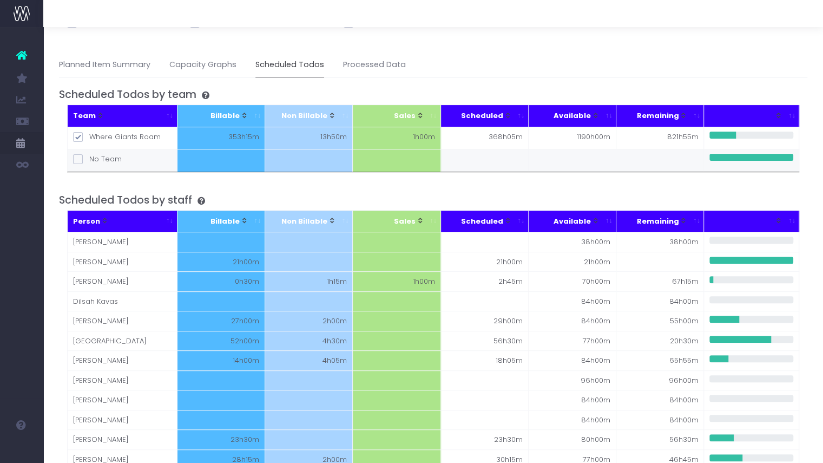
click at [78, 157] on span at bounding box center [78, 159] width 10 height 10
click at [89, 157] on input "No Team" at bounding box center [92, 157] width 7 height 7
checkbox input "true"
click at [78, 157] on span at bounding box center [78, 159] width 10 height 10
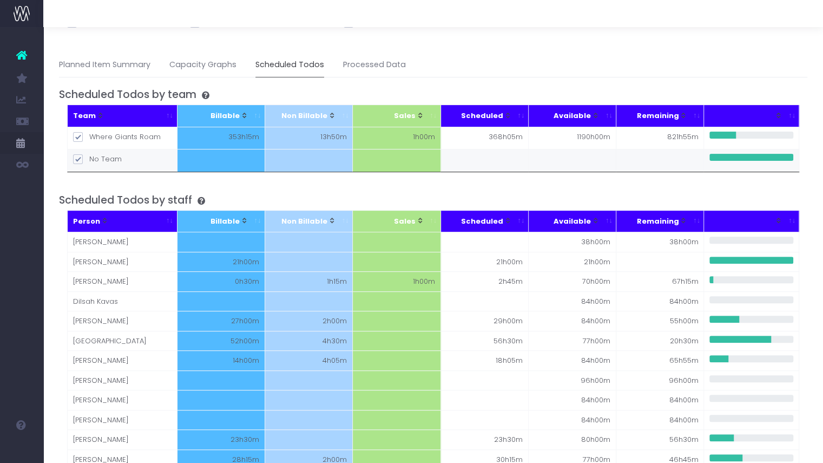
click at [89, 157] on input "No Team" at bounding box center [92, 157] width 7 height 7
checkbox input "false"
click at [120, 62] on link "Planned Item Summary" at bounding box center [104, 64] width 91 height 25
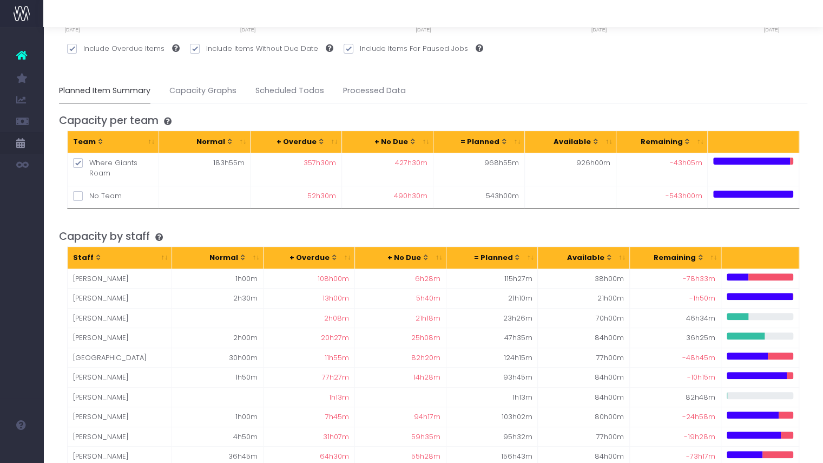
scroll to position [84, 0]
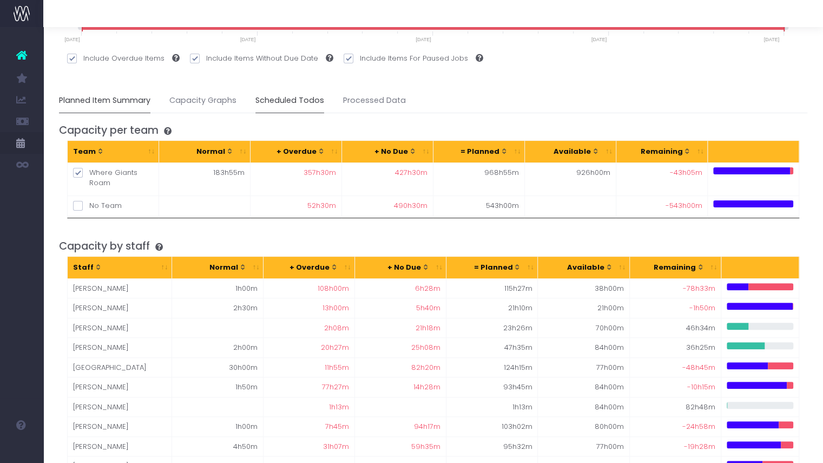
click at [312, 104] on link "Scheduled Todos" at bounding box center [289, 100] width 69 height 25
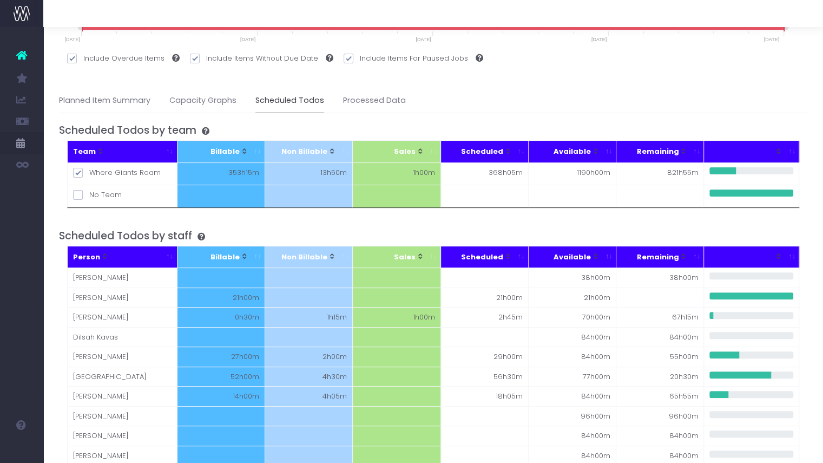
click at [205, 233] on icon at bounding box center [198, 237] width 13 height 8
click at [168, 255] on th "Person" at bounding box center [123, 257] width 110 height 22
click at [100, 255] on span "Person: activate to sort column descending" at bounding box center [104, 256] width 9 height 9
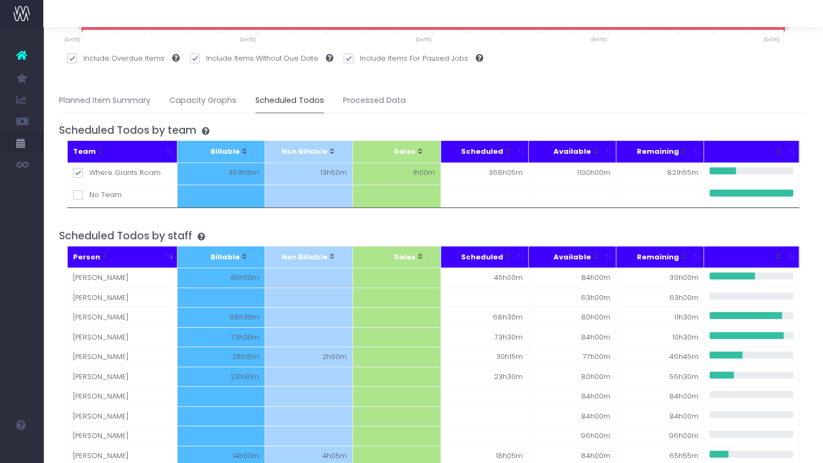
click at [86, 253] on div "Person" at bounding box center [117, 257] width 88 height 11
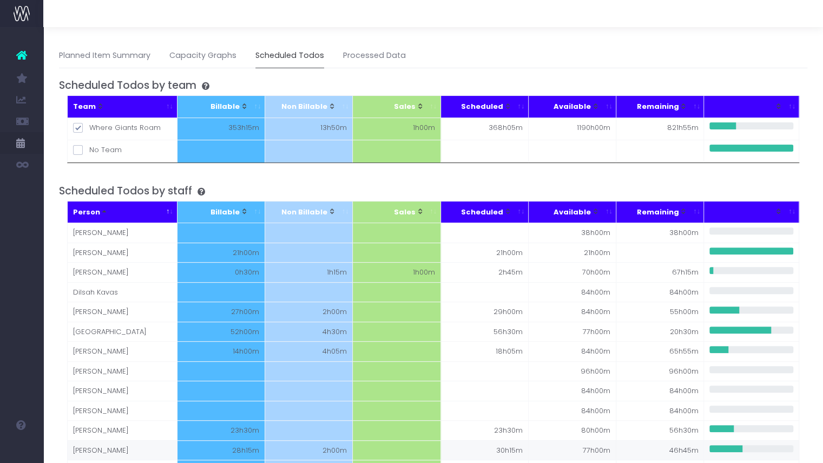
scroll to position [0, 0]
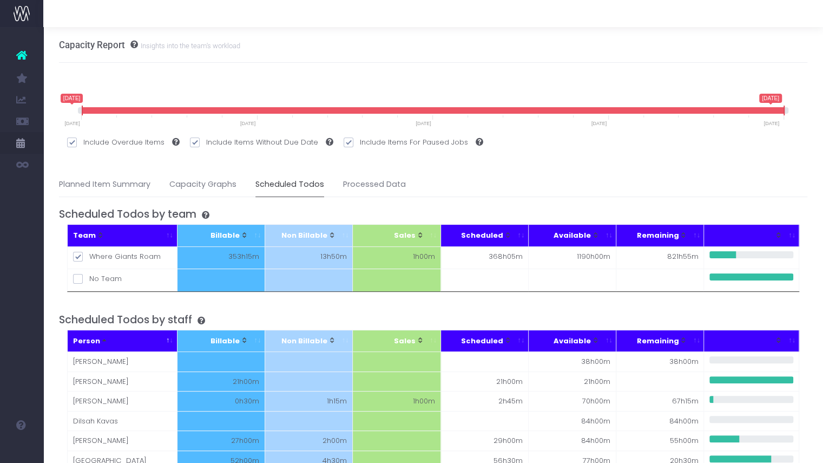
click at [187, 43] on small "Insights into the team's workload" at bounding box center [189, 44] width 102 height 11
click at [133, 45] on icon at bounding box center [131, 45] width 13 height 8
click at [126, 40] on h3 "Capacity Report Insights into the team's workload" at bounding box center [149, 44] width 181 height 11
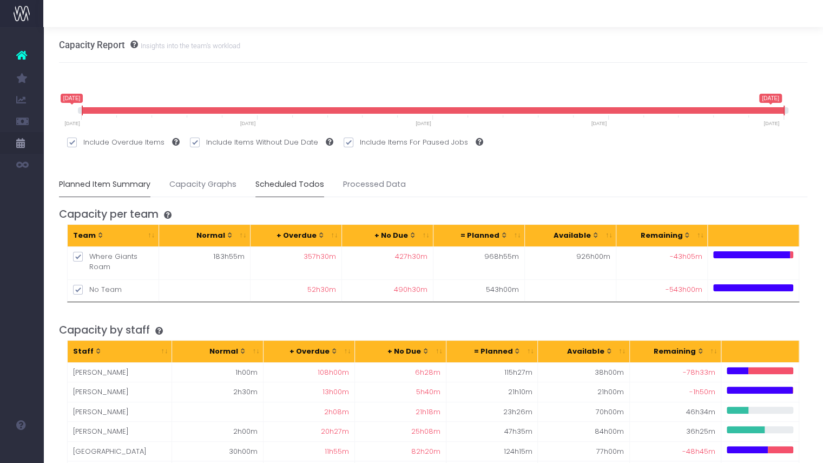
click at [285, 182] on link "Scheduled Todos" at bounding box center [289, 184] width 69 height 25
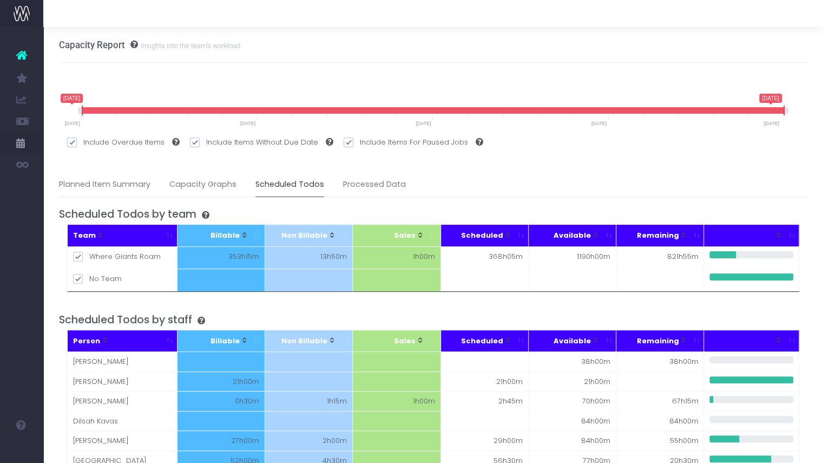
click at [164, 315] on h4 "Scheduled Todos by staff" at bounding box center [433, 319] width 749 height 12
click at [132, 44] on icon at bounding box center [131, 45] width 13 height 8
click at [122, 182] on link "Planned Item Summary" at bounding box center [104, 184] width 91 height 25
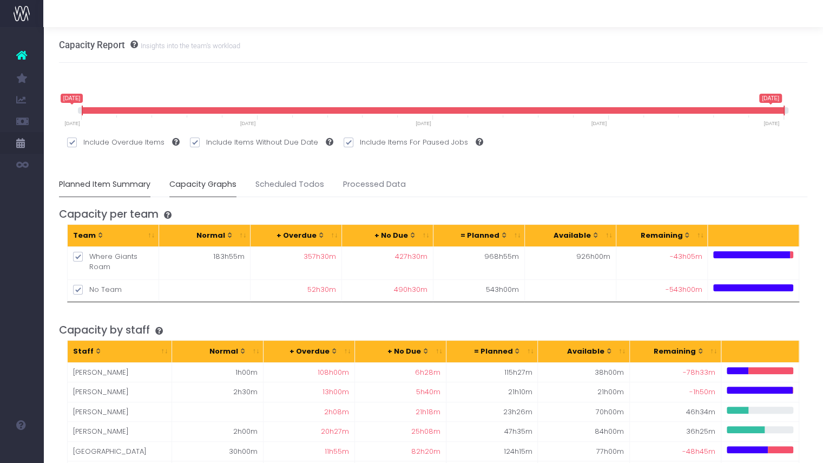
click at [209, 187] on link "Capacity Graphs" at bounding box center [202, 184] width 67 height 25
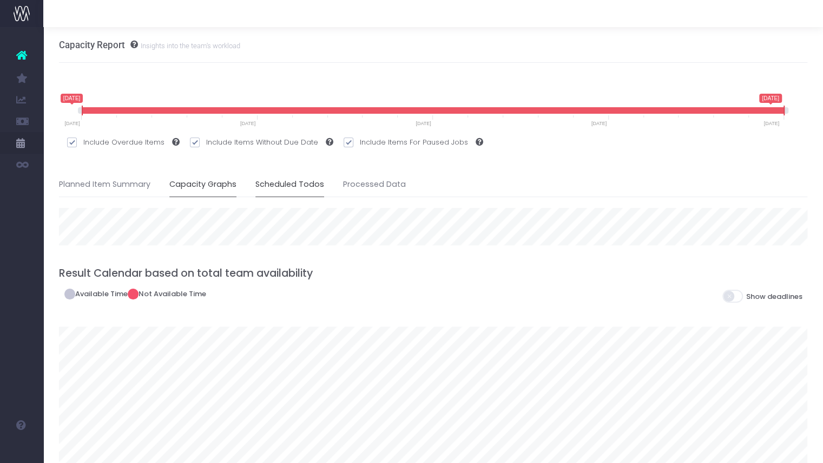
click at [275, 183] on link "Scheduled Todos" at bounding box center [289, 184] width 69 height 25
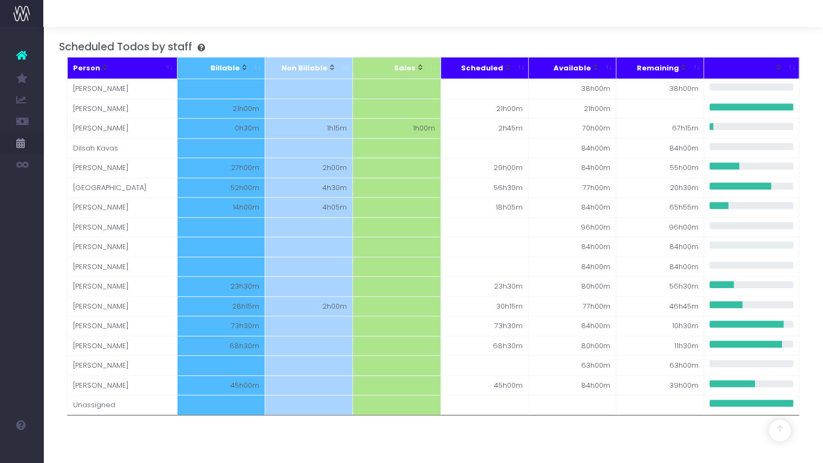
scroll to position [247, 0]
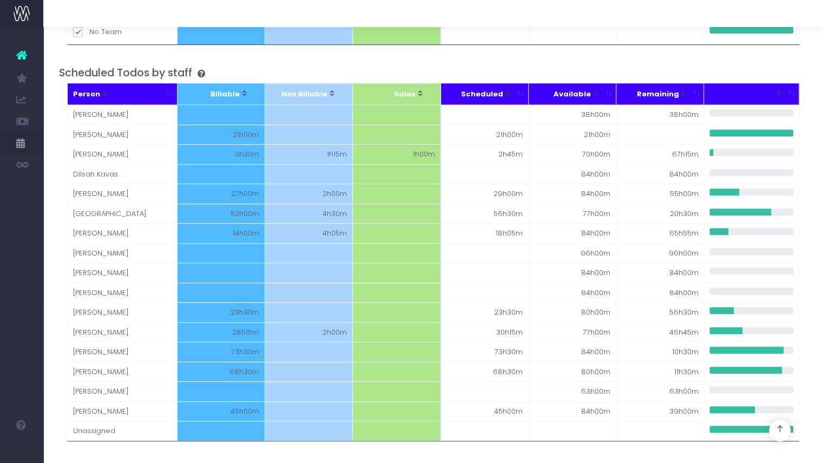
click at [776, 430] on icon at bounding box center [779, 428] width 9 height 9
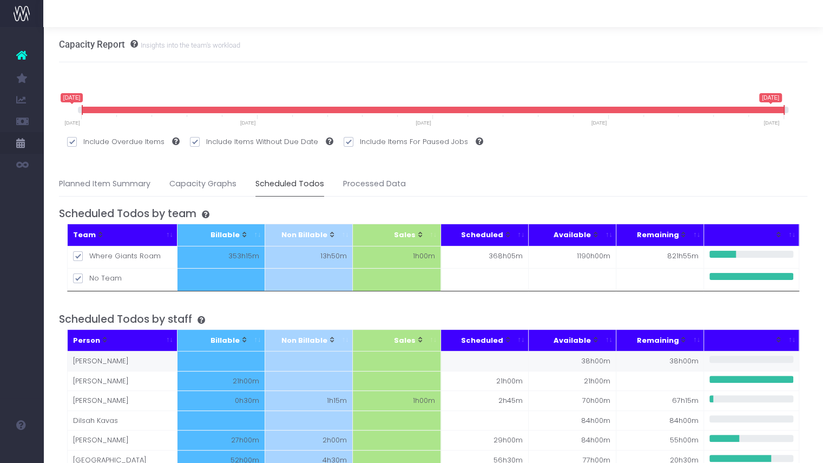
scroll to position [0, 0]
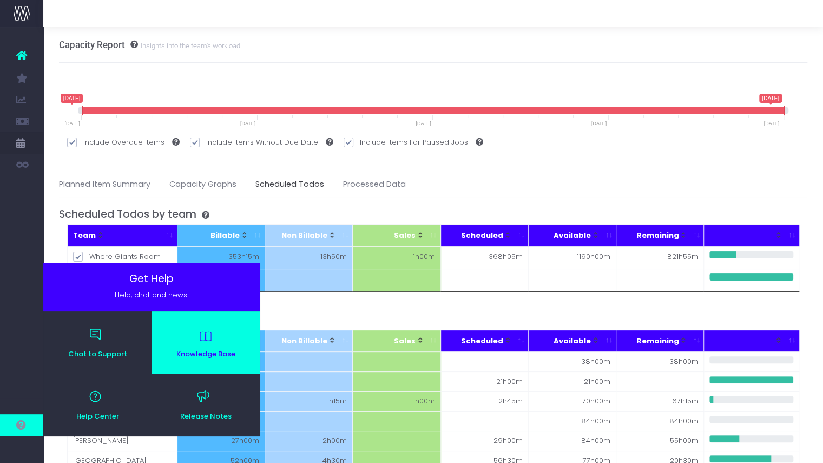
click at [197, 350] on span "Knowledge Base" at bounding box center [206, 353] width 98 height 7
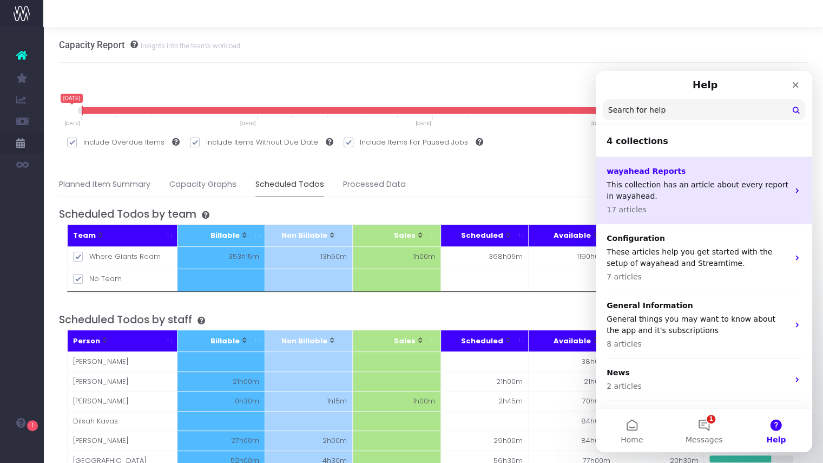
drag, startPoint x: 666, startPoint y: 202, endPoint x: 733, endPoint y: 198, distance: 67.2
click at [733, 198] on p "This collection has an article about every report in wayahead." at bounding box center [698, 190] width 182 height 23
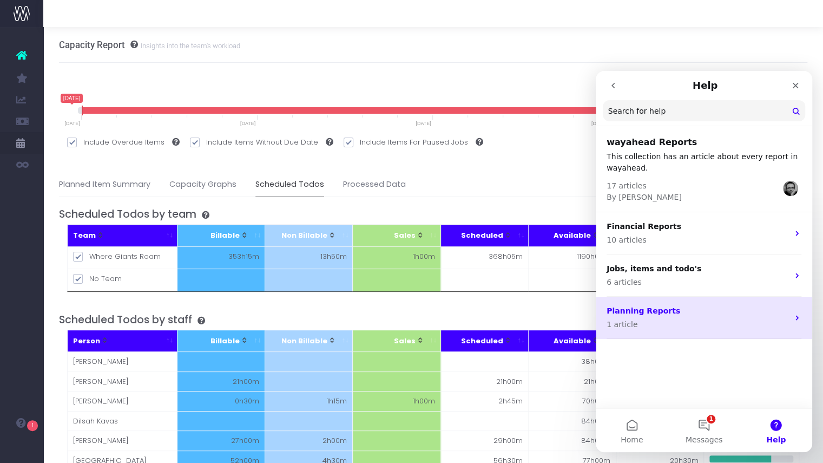
click at [688, 312] on p "Planning Reports" at bounding box center [698, 310] width 182 height 11
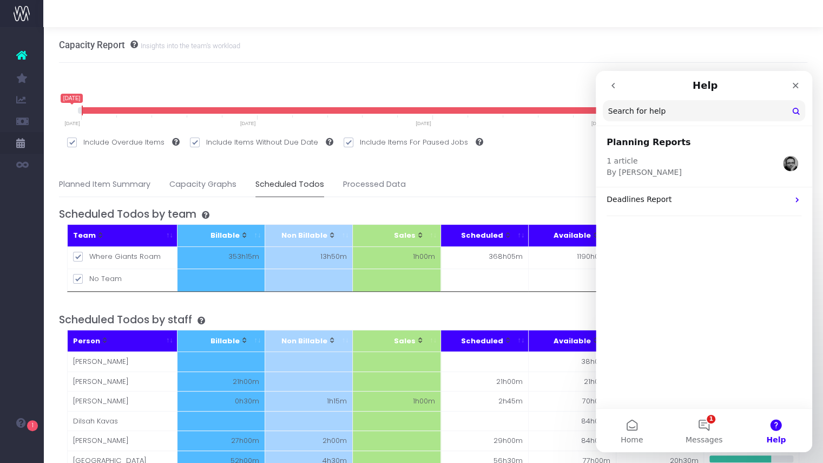
click at [615, 92] on button "go back" at bounding box center [613, 85] width 21 height 21
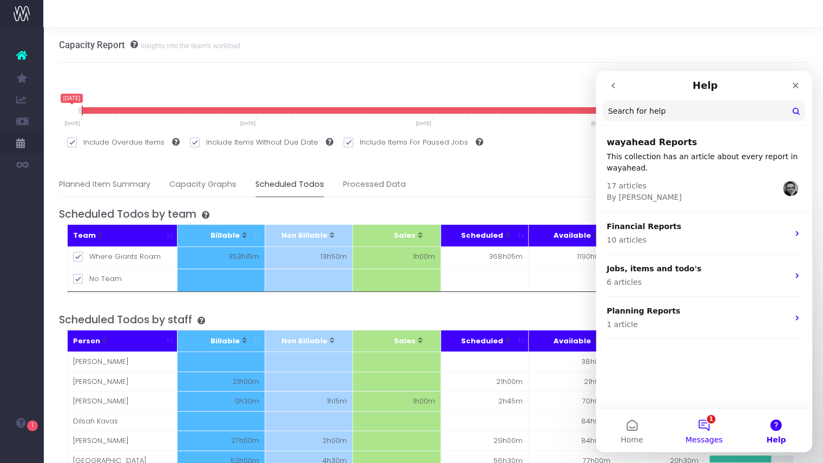
click at [706, 430] on button "1 Messages" at bounding box center [704, 429] width 72 height 43
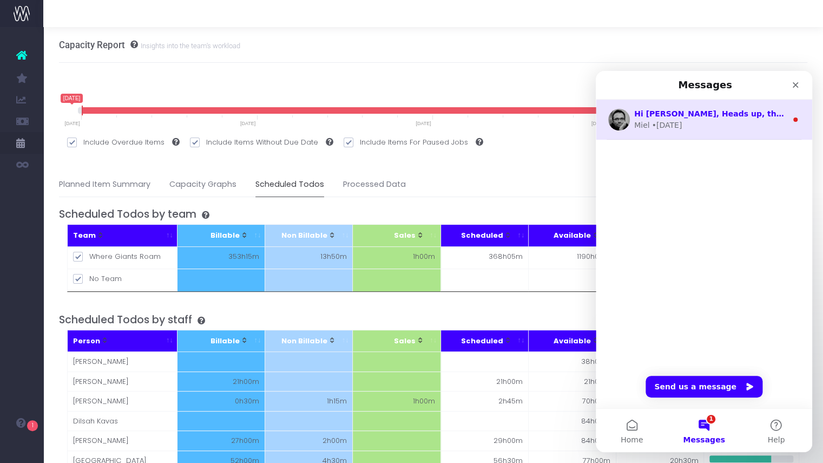
click at [724, 134] on div "Hi Claire, Heads up, there are some exciting new changes in the Forecast! 1. wa…" at bounding box center [704, 120] width 216 height 40
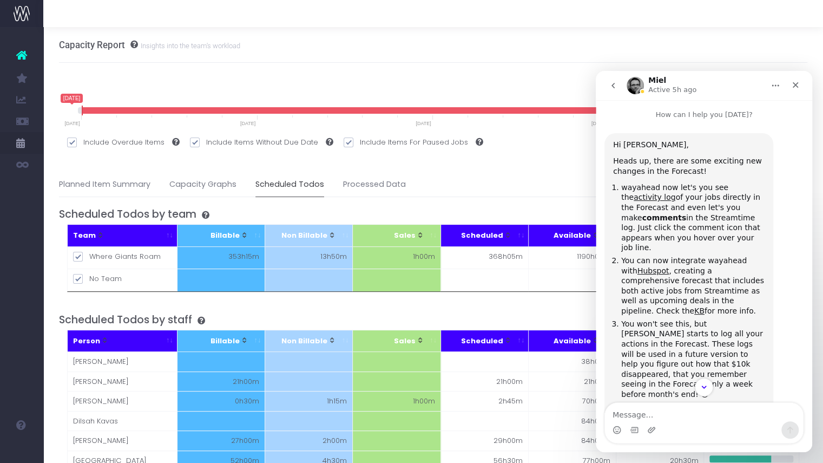
scroll to position [53, 0]
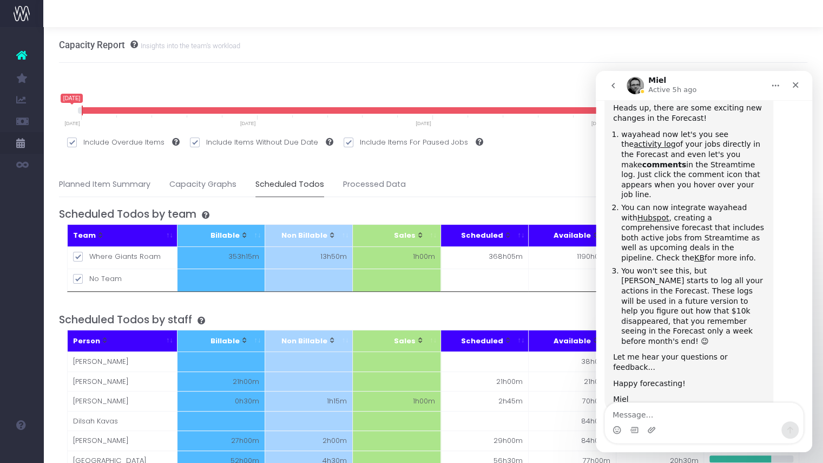
click at [609, 91] on button "go back" at bounding box center [613, 85] width 21 height 21
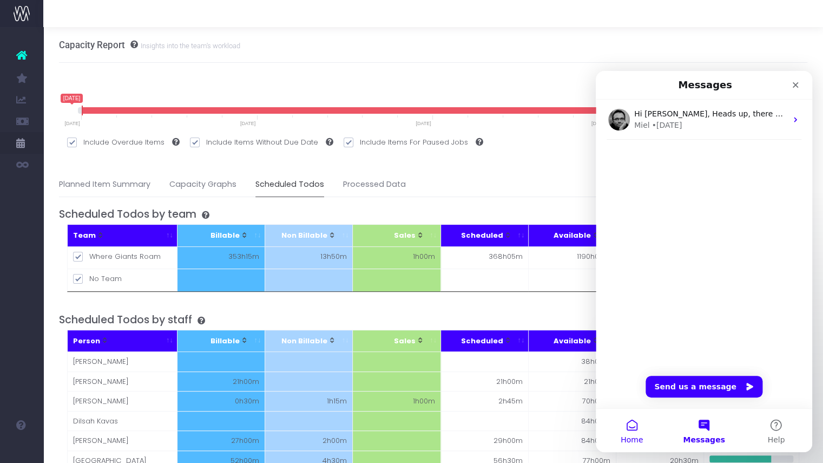
click at [636, 438] on span "Home" at bounding box center [632, 440] width 22 height 8
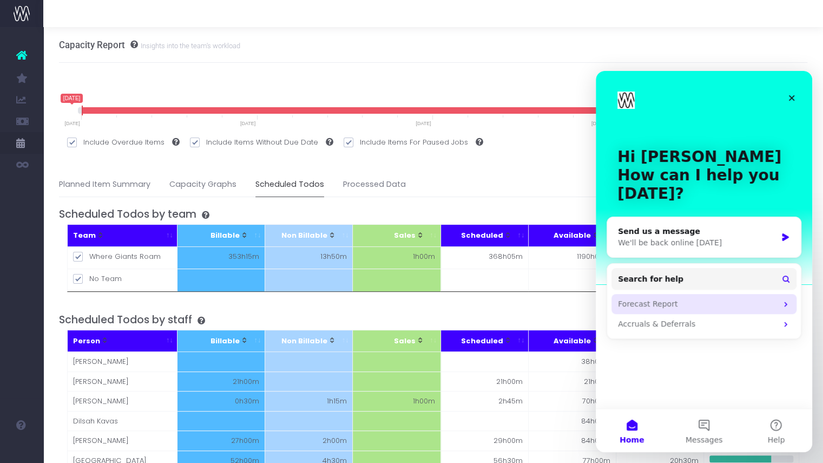
click at [675, 309] on div "Forecast Report" at bounding box center [703, 304] width 185 height 20
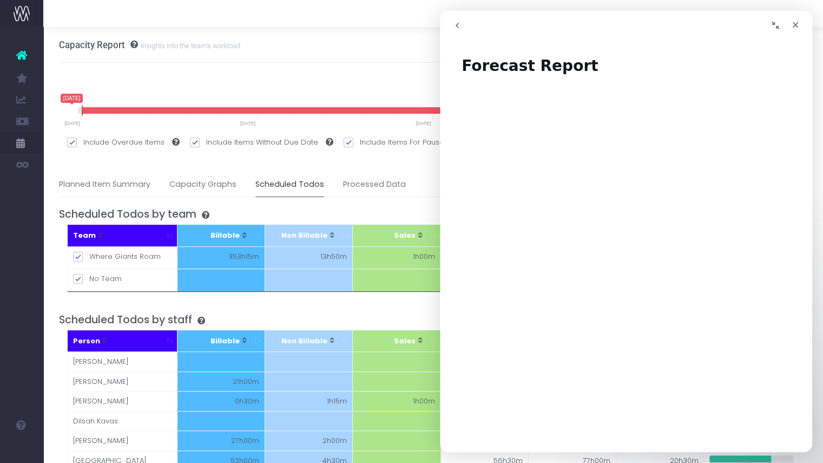
click at [455, 27] on icon "go back" at bounding box center [457, 25] width 9 height 9
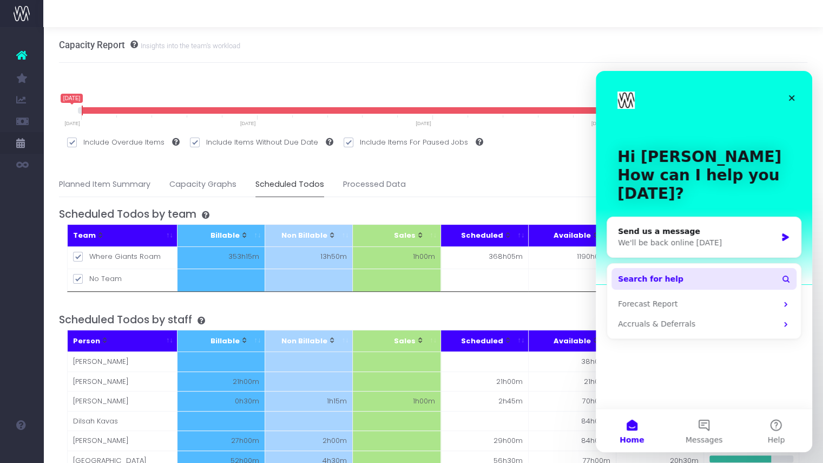
click at [654, 279] on span "Search for help" at bounding box center [650, 278] width 65 height 11
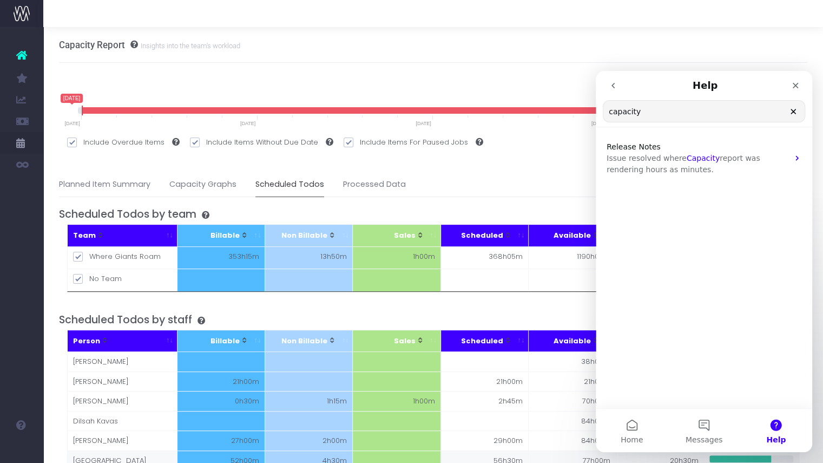
type input "capacity"
click at [533, 64] on div "15 August 2025 1 September 2025 15 August 2025 1 September 2025 15 August 2025 …" at bounding box center [433, 401] width 749 height 677
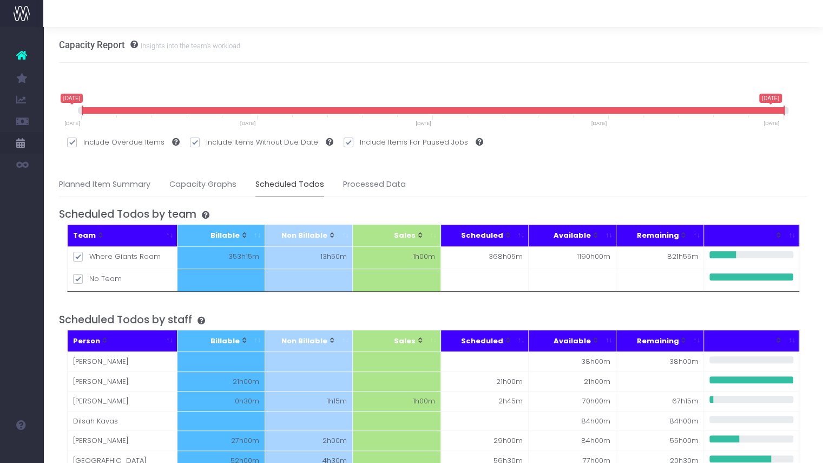
click at [806, 12] on div at bounding box center [809, 13] width 27 height 27
drag, startPoint x: 783, startPoint y: 109, endPoint x: 741, endPoint y: 115, distance: 42.1
click at [741, 115] on span at bounding box center [742, 111] width 9 height 10
